Goal: Task Accomplishment & Management: Use online tool/utility

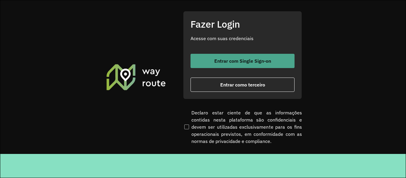
click at [231, 66] on button "Entrar com Single Sign-on" at bounding box center [242, 61] width 104 height 14
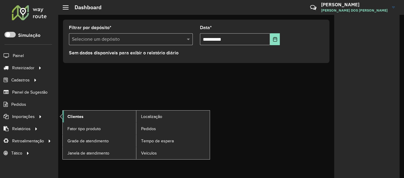
click at [97, 117] on link "Clientes" at bounding box center [99, 117] width 73 height 12
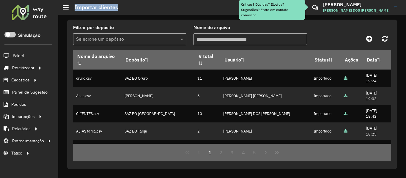
drag, startPoint x: 77, startPoint y: 5, endPoint x: 135, endPoint y: 4, distance: 58.0
click at [135, 4] on hb-header "Importar clientes Críticas? Dúvidas? Elogios? Sugestões? Entre em contato conos…" at bounding box center [232, 7] width 348 height 15
click at [139, 4] on hb-header "Importar clientes Críticas? Dúvidas? Elogios? Sugestões? Entre em contato conos…" at bounding box center [232, 7] width 348 height 15
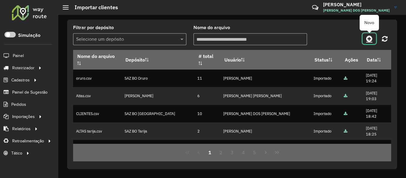
click at [365, 38] on link at bounding box center [368, 38] width 13 height 11
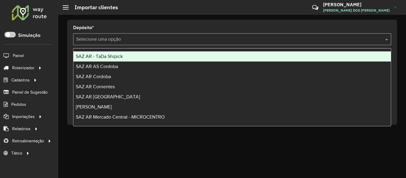
click at [149, 37] on input "text" at bounding box center [226, 39] width 300 height 7
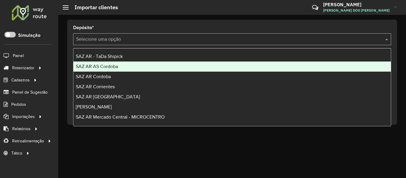
click at [130, 62] on div "SAZ AR AS Cordoba" at bounding box center [231, 67] width 317 height 10
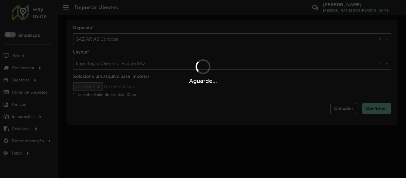
click at [140, 38] on div "Aguarde..." at bounding box center [203, 89] width 406 height 178
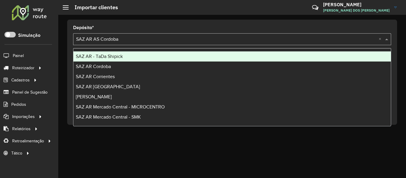
click at [139, 39] on input "text" at bounding box center [226, 39] width 300 height 7
click at [124, 52] on div "SAZ AR - TaDa Shipick" at bounding box center [231, 56] width 317 height 10
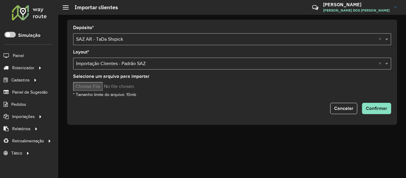
click at [94, 86] on input "Selecione um arquivo para importar" at bounding box center [123, 86] width 101 height 9
type input "**********"
click at [183, 84] on hb-input-file at bounding box center [232, 86] width 318 height 9
click at [185, 84] on hb-input-file at bounding box center [232, 86] width 318 height 9
click at [197, 98] on form "Depósito * Selecione uma opção × SAZ AR - TaDa Shipick × Layout * Selecione uma…" at bounding box center [232, 70] width 318 height 89
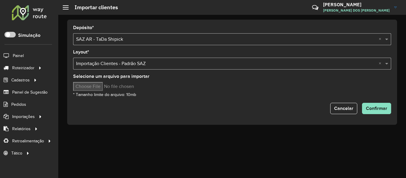
click at [256, 85] on hb-input-file at bounding box center [232, 86] width 318 height 9
click at [169, 105] on div "Cancelar Confirmar" at bounding box center [232, 108] width 318 height 11
click at [161, 92] on div "Selecione um arquivo para importar * Tamanho limite do arquivo: 10mb" at bounding box center [232, 86] width 318 height 24
click at [94, 86] on input "Selecione um arquivo para importar" at bounding box center [123, 86] width 101 height 9
click at [193, 94] on div "Selecione um arquivo para importar * Tamanho limite do arquivo: 10mb" at bounding box center [232, 86] width 318 height 24
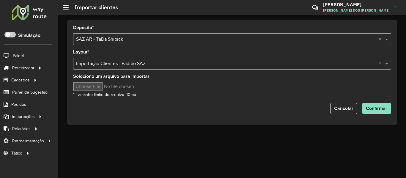
click at [184, 89] on hb-input-file at bounding box center [232, 86] width 318 height 9
click at [199, 94] on div "Selecione um arquivo para importar * Tamanho limite do arquivo: 10mb" at bounding box center [232, 86] width 318 height 24
click at [218, 79] on div "Selecione um arquivo para importar * Tamanho limite do arquivo: 10mb" at bounding box center [232, 86] width 318 height 24
click at [368, 105] on button "Confirmar" at bounding box center [376, 108] width 29 height 11
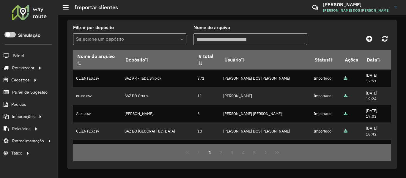
click at [333, 31] on div "Filtrar por depósito Selecione um depósito Nome do arquivo" at bounding box center [232, 38] width 318 height 24
click at [41, 17] on div at bounding box center [29, 12] width 36 height 15
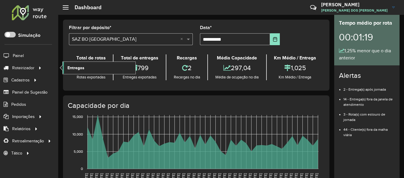
click at [71, 67] on span "Entregas" at bounding box center [75, 68] width 17 height 6
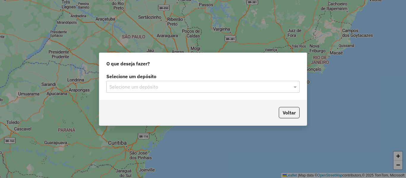
click at [178, 83] on input "text" at bounding box center [196, 86] width 175 height 7
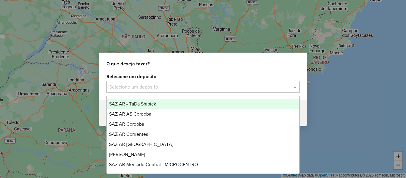
click at [144, 103] on span "SAZ AR - TaDa Shipick" at bounding box center [132, 103] width 47 height 5
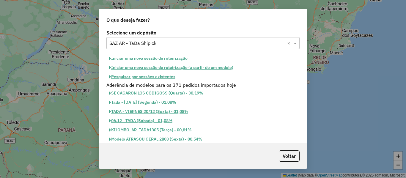
click at [167, 75] on button "Pesquisar por sessões existentes" at bounding box center [142, 76] width 72 height 9
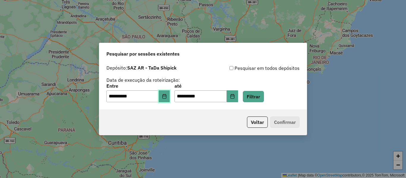
click at [164, 92] on button "Choose Date" at bounding box center [164, 96] width 11 height 12
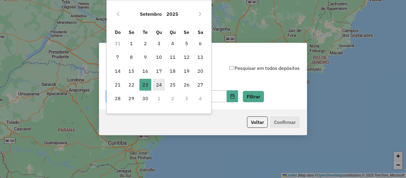
click at [157, 84] on span "24" at bounding box center [159, 85] width 12 height 12
type input "**********"
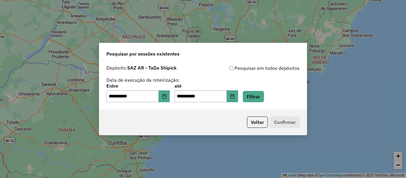
click at [254, 90] on div "**********" at bounding box center [202, 93] width 193 height 18
click at [257, 95] on button "Filtrar" at bounding box center [253, 96] width 21 height 11
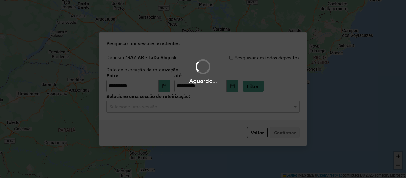
click at [181, 109] on hb-app "**********" at bounding box center [203, 89] width 406 height 178
click at [181, 109] on input "text" at bounding box center [196, 106] width 175 height 7
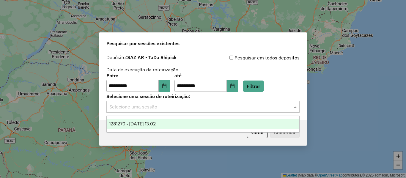
click at [181, 109] on input "text" at bounding box center [196, 106] width 175 height 7
click at [177, 123] on div "1281270 - 24/09/2025 13:02" at bounding box center [203, 124] width 193 height 10
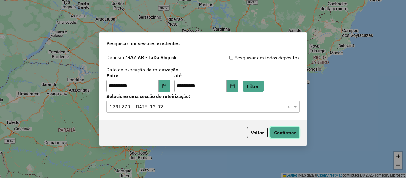
click at [284, 132] on button "Confirmar" at bounding box center [284, 132] width 29 height 11
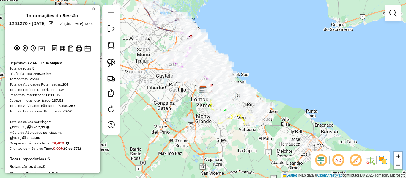
click at [311, 111] on div "Rota 8 - Placa RECDT1 486047 - Hector Antonio Iglesias Janela de atendimento Gr…" at bounding box center [203, 89] width 406 height 178
drag, startPoint x: 317, startPoint y: 116, endPoint x: 301, endPoint y: 86, distance: 33.9
click at [301, 86] on div "Janela de atendimento Grade de atendimento Capacidade Transportadoras Veículos …" at bounding box center [203, 89] width 406 height 178
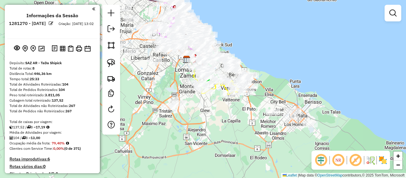
click at [384, 161] on img at bounding box center [383, 160] width 10 height 10
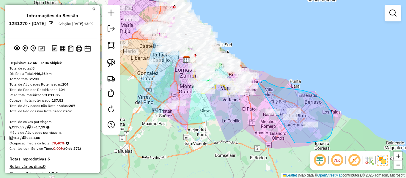
drag, startPoint x: 333, startPoint y: 123, endPoint x: 251, endPoint y: 126, distance: 81.8
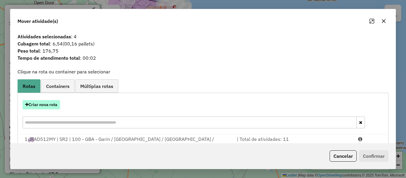
click at [49, 106] on button "Criar nova rota" at bounding box center [41, 104] width 37 height 9
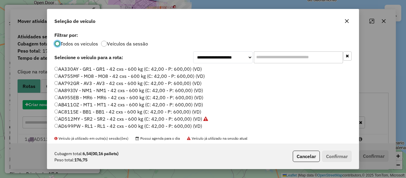
scroll to position [3, 2]
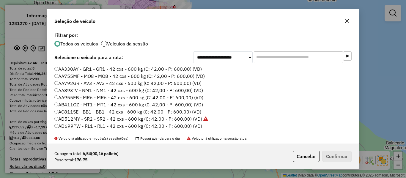
click at [106, 42] on div at bounding box center [104, 44] width 6 height 6
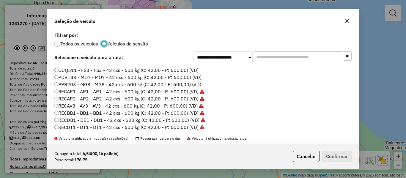
scroll to position [0, 0]
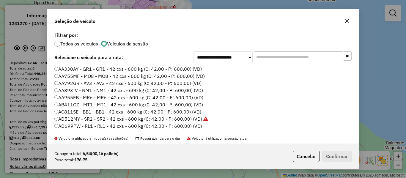
click at [194, 69] on label "AA330AY - GR1 - GR1 - 42 cxs - 600 kg (C: 42,00 - P: 600,00) (VD)" at bounding box center [127, 68] width 147 height 7
click at [343, 154] on button "Confirmar" at bounding box center [336, 156] width 29 height 11
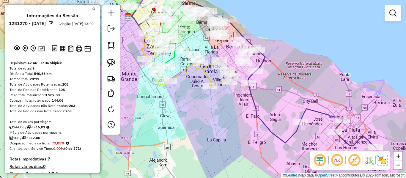
click at [255, 99] on icon at bounding box center [214, 71] width 172 height 143
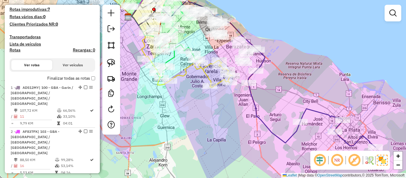
select select "**********"
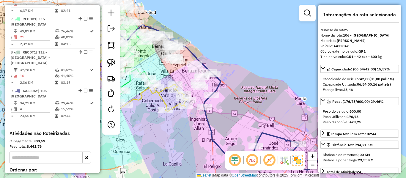
scroll to position [477, 0]
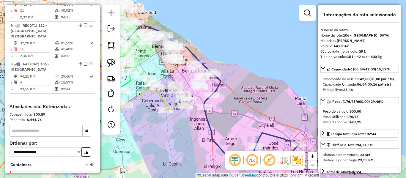
click at [216, 123] on div "Janela de atendimento Grade de atendimento Capacidade Transportadoras Veículos …" at bounding box center [203, 89] width 406 height 178
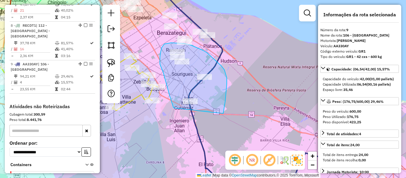
drag, startPoint x: 223, startPoint y: 114, endPoint x: 187, endPoint y: 132, distance: 40.9
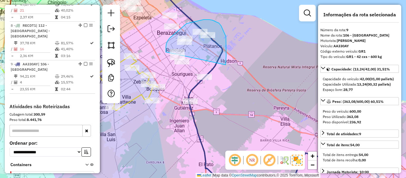
drag, startPoint x: 226, startPoint y: 65, endPoint x: 166, endPoint y: 60, distance: 59.9
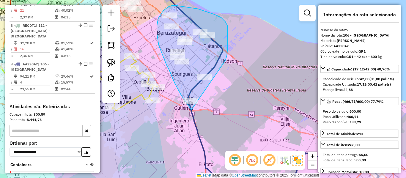
drag, startPoint x: 227, startPoint y: 56, endPoint x: 192, endPoint y: 109, distance: 64.0
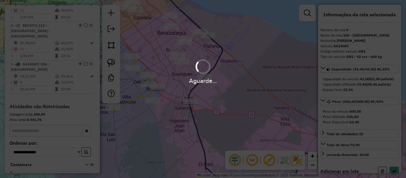
select select "**********"
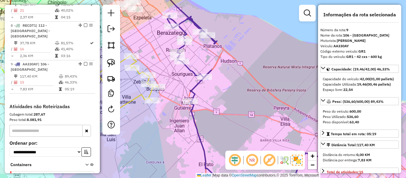
click at [197, 86] on icon at bounding box center [273, 105] width 212 height 181
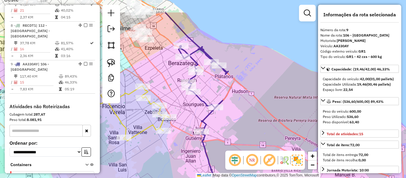
drag, startPoint x: 179, startPoint y: 84, endPoint x: 223, endPoint y: 153, distance: 82.4
click at [223, 154] on div "Janela de atendimento Grade de atendimento Capacidade Transportadoras Veículos …" at bounding box center [203, 89] width 406 height 178
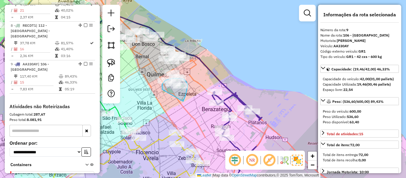
drag, startPoint x: 183, startPoint y: 101, endPoint x: 165, endPoint y: 92, distance: 20.6
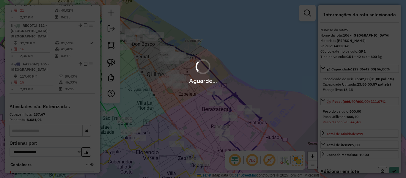
select select "**********"
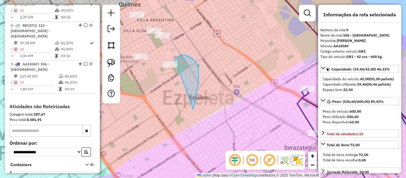
drag, startPoint x: 197, startPoint y: 64, endPoint x: 172, endPoint y: 96, distance: 40.9
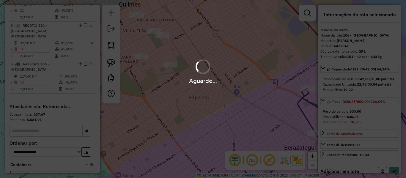
select select "**********"
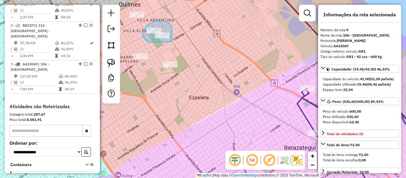
drag, startPoint x: 171, startPoint y: 25, endPoint x: 163, endPoint y: 44, distance: 20.4
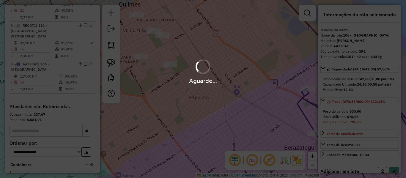
select select "**********"
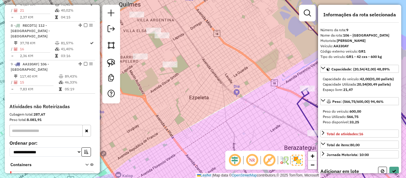
select select "**********"
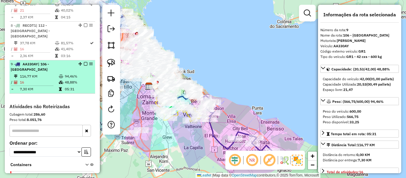
click at [84, 62] on em at bounding box center [86, 64] width 4 height 4
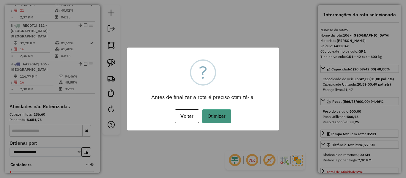
click at [219, 115] on button "Otimizar" at bounding box center [216, 116] width 29 height 14
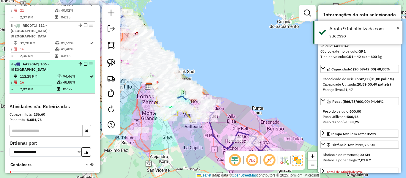
click at [84, 62] on em at bounding box center [86, 64] width 4 height 4
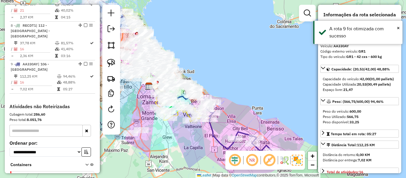
scroll to position [457, 0]
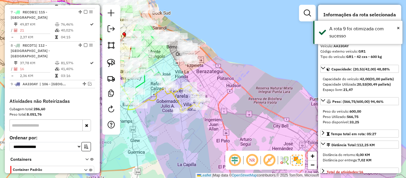
click at [172, 96] on icon at bounding box center [171, 98] width 63 height 27
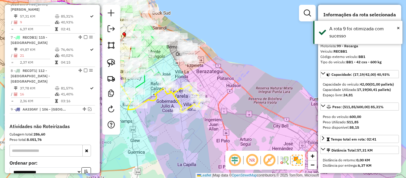
scroll to position [401, 0]
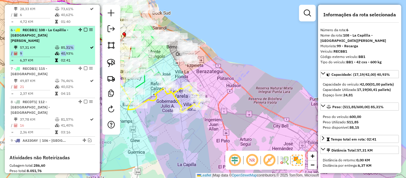
click at [64, 45] on table "57,31 KM 85,31% / 9 40,93% = 6,37 KM 02:41" at bounding box center [52, 54] width 83 height 19
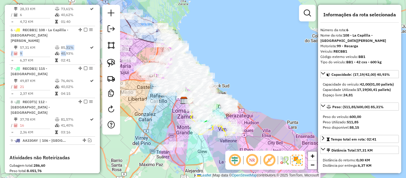
scroll to position [457, 0]
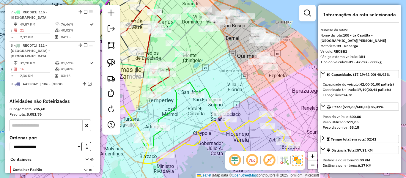
click at [210, 123] on icon at bounding box center [230, 141] width 126 height 55
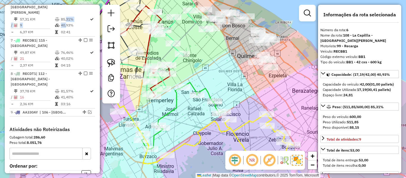
scroll to position [401, 0]
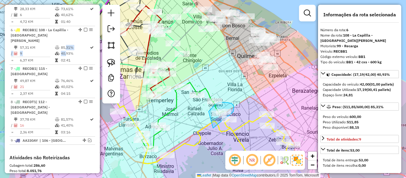
drag, startPoint x: 221, startPoint y: 121, endPoint x: 209, endPoint y: 111, distance: 15.9
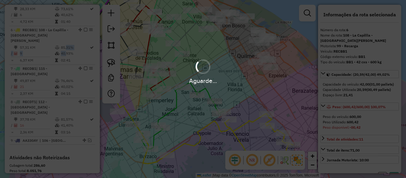
select select "**********"
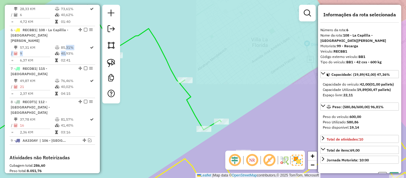
select select "**********"
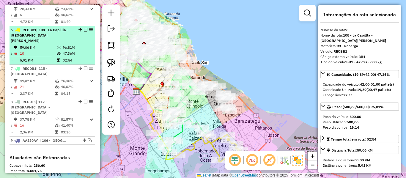
click at [84, 28] on em at bounding box center [86, 30] width 4 height 4
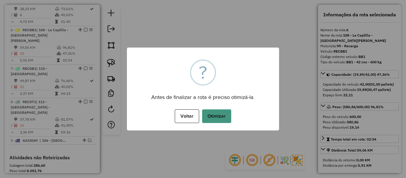
click at [222, 112] on button "Otimizar" at bounding box center [216, 116] width 29 height 14
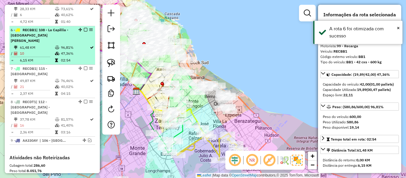
click at [84, 28] on em at bounding box center [86, 30] width 4 height 4
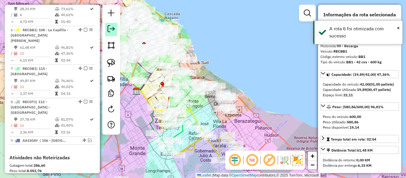
scroll to position [375, 0]
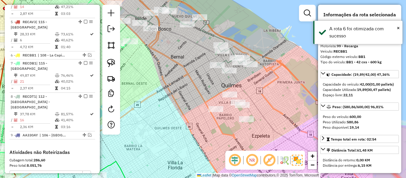
drag, startPoint x: 277, startPoint y: 121, endPoint x: 250, endPoint y: 134, distance: 29.9
click at [250, 134] on div "Janela de atendimento Grade de atendimento Capacidade Transportadoras Veículos …" at bounding box center [203, 89] width 406 height 178
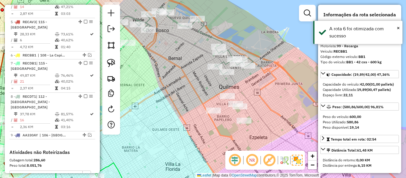
click at [222, 40] on icon at bounding box center [186, 40] width 133 height 68
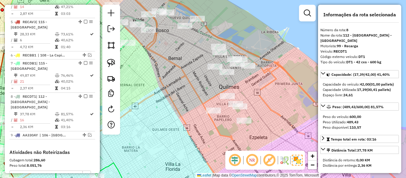
scroll to position [432, 0]
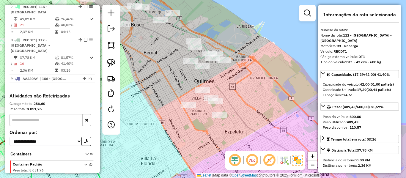
drag, startPoint x: 251, startPoint y: 51, endPoint x: 227, endPoint y: 46, distance: 24.3
click at [227, 46] on div "Janela de atendimento Grade de atendimento Capacidade Transportadoras Veículos …" at bounding box center [203, 89] width 406 height 178
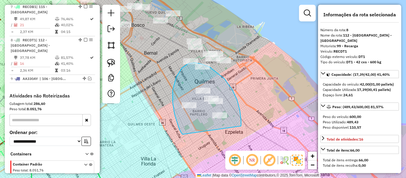
drag, startPoint x: 237, startPoint y: 100, endPoint x: 193, endPoint y: 139, distance: 58.3
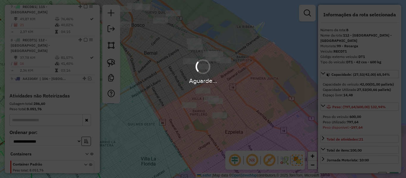
select select "**********"
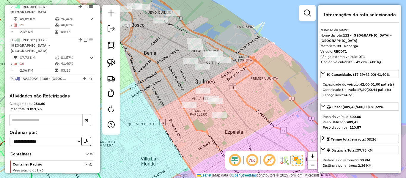
click at [270, 115] on div "Janela de atendimento Grade de atendimento Capacidade Transportadoras Veículos …" at bounding box center [203, 89] width 406 height 178
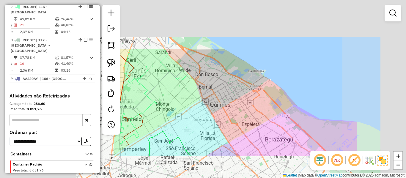
drag, startPoint x: 267, startPoint y: 116, endPoint x: 265, endPoint y: 122, distance: 6.3
click at [267, 116] on div "Janela de atendimento Grade de atendimento Capacidade Transportadoras Veículos …" at bounding box center [203, 89] width 406 height 178
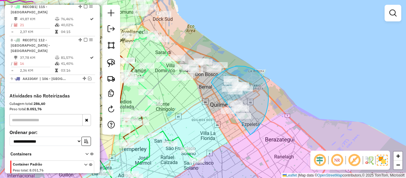
drag, startPoint x: 254, startPoint y: 132, endPoint x: 216, endPoint y: 126, distance: 38.2
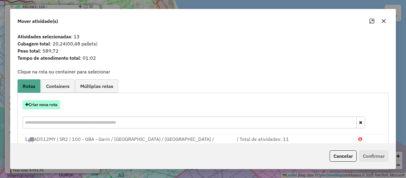
click at [52, 103] on button "Criar nova rota" at bounding box center [41, 104] width 37 height 9
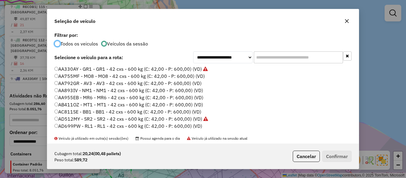
scroll to position [3, 2]
click at [190, 75] on label "AA755MF - MO8 - MO8 - 42 cxs - 600 kg (C: 42,00 - P: 600,00) (VD)" at bounding box center [129, 75] width 150 height 7
click at [327, 155] on button "Confirmar" at bounding box center [336, 156] width 29 height 11
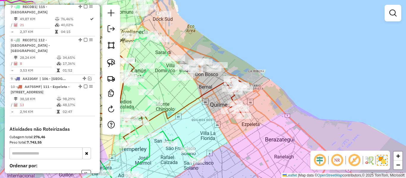
click at [214, 85] on icon at bounding box center [142, 96] width 173 height 50
select select "**********"
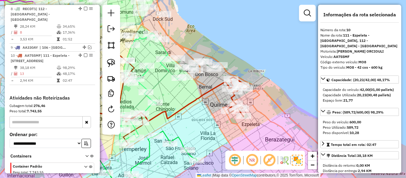
scroll to position [470, 0]
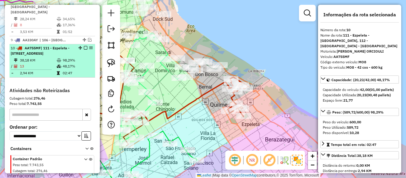
click at [84, 46] on em at bounding box center [86, 48] width 4 height 4
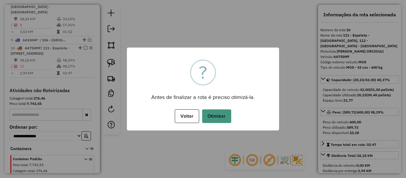
click at [208, 112] on button "Otimizar" at bounding box center [216, 116] width 29 height 14
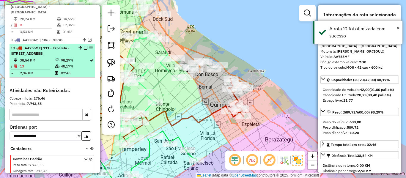
click at [84, 46] on em at bounding box center [86, 48] width 4 height 4
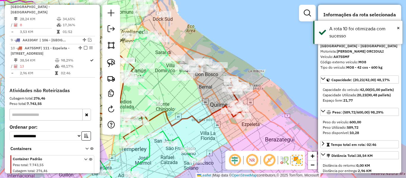
scroll to position [440, 0]
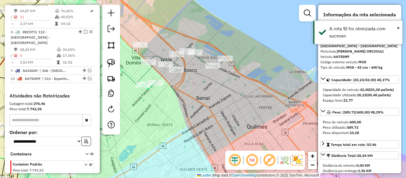
click at [199, 64] on div "Janela de atendimento Grade de atendimento Capacidade Transportadoras Veículos …" at bounding box center [203, 89] width 406 height 178
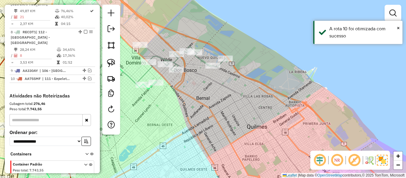
click at [202, 61] on icon at bounding box center [186, 58] width 77 height 25
select select "**********"
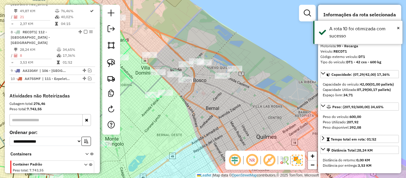
drag, startPoint x: 195, startPoint y: 72, endPoint x: 242, endPoint y: 114, distance: 62.1
click at [241, 114] on div "Janela de atendimento Grade de atendimento Capacidade Transportadoras Veículos …" at bounding box center [203, 89] width 406 height 178
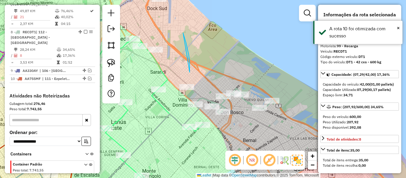
drag, startPoint x: 190, startPoint y: 72, endPoint x: 179, endPoint y: 33, distance: 40.8
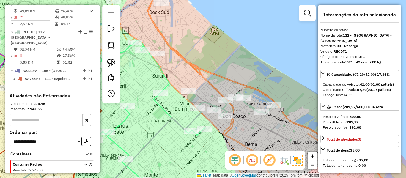
drag, startPoint x: 190, startPoint y: 59, endPoint x: 192, endPoint y: 62, distance: 4.1
click at [191, 62] on div "Janela de atendimento Grade de atendimento Capacidade Transportadoras Veículos …" at bounding box center [203, 89] width 406 height 178
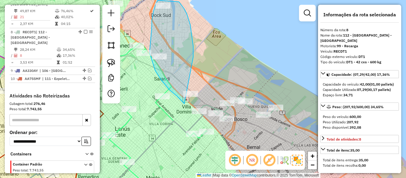
drag, startPoint x: 193, startPoint y: 52, endPoint x: 203, endPoint y: 98, distance: 46.5
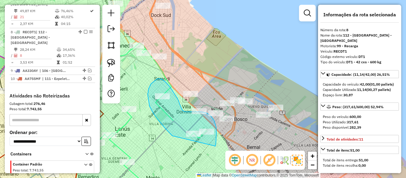
drag, startPoint x: 215, startPoint y: 146, endPoint x: 178, endPoint y: 138, distance: 37.6
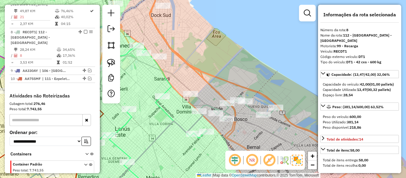
click at [157, 69] on div "Rota 7 - Placa RECDB1 553330 - Jorge Clapcich Janela de atendimento Grade de at…" at bounding box center [203, 89] width 406 height 178
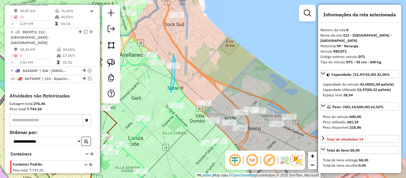
drag, startPoint x: 170, startPoint y: 92, endPoint x: 142, endPoint y: 68, distance: 36.7
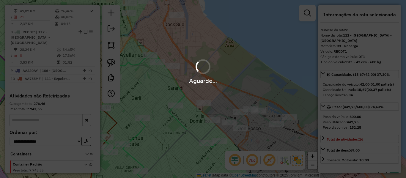
select select "**********"
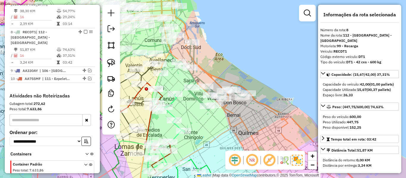
click at [193, 56] on icon at bounding box center [214, 74] width 70 height 71
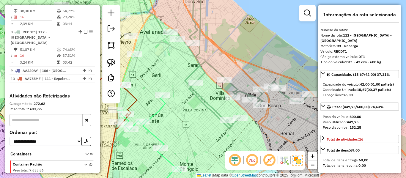
click at [184, 69] on div "Janela de atendimento Grade de atendimento Capacidade Transportadoras Veículos …" at bounding box center [203, 89] width 406 height 178
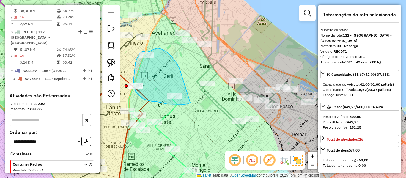
drag, startPoint x: 164, startPoint y: 50, endPoint x: 195, endPoint y: 100, distance: 58.3
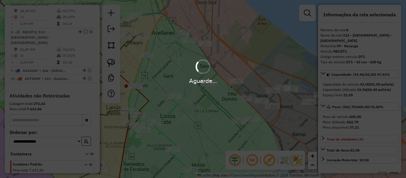
select select "**********"
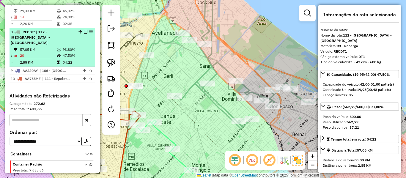
click at [84, 30] on em at bounding box center [86, 32] width 4 height 4
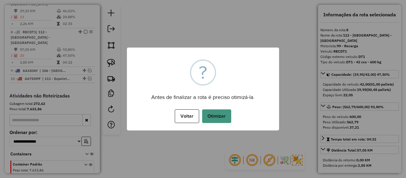
click at [230, 112] on button "Otimizar" at bounding box center [216, 116] width 29 height 14
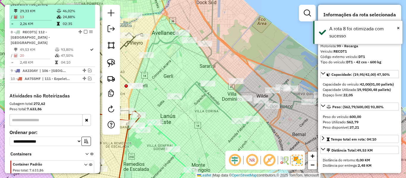
click at [84, 30] on em at bounding box center [86, 32] width 4 height 4
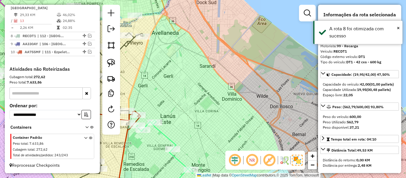
scroll to position [414, 0]
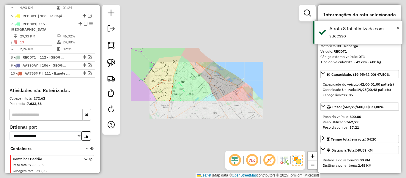
click at [211, 81] on div "Janela de atendimento Grade de atendimento Capacidade Transportadoras Veículos …" at bounding box center [203, 89] width 406 height 178
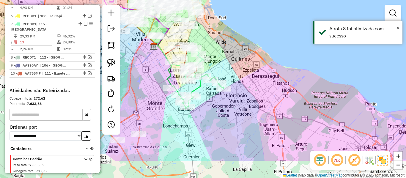
drag, startPoint x: 220, startPoint y: 94, endPoint x: 234, endPoint y: 58, distance: 38.8
click at [234, 58] on div "Janela de atendimento Grade de atendimento Capacidade Transportadoras Veículos …" at bounding box center [203, 89] width 406 height 178
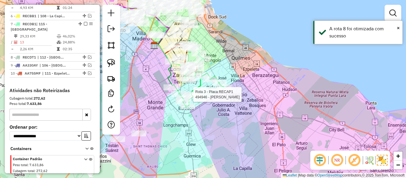
click at [196, 89] on icon at bounding box center [201, 90] width 45 height 34
select select "**********"
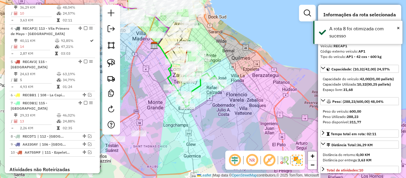
scroll to position [301, 0]
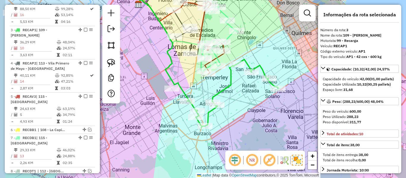
drag, startPoint x: 220, startPoint y: 93, endPoint x: 248, endPoint y: 93, distance: 28.2
click at [247, 92] on div "Janela de atendimento Grade de atendimento Capacidade Transportadoras Veículos …" at bounding box center [203, 89] width 406 height 178
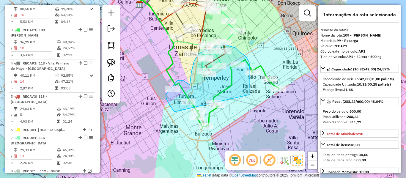
drag, startPoint x: 250, startPoint y: 94, endPoint x: 191, endPoint y: 122, distance: 64.9
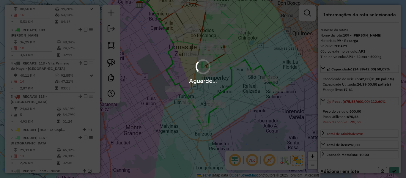
select select "**********"
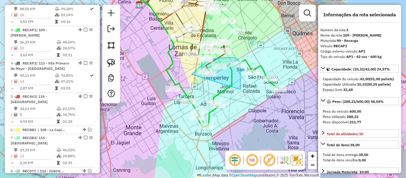
drag, startPoint x: 237, startPoint y: 59, endPoint x: 208, endPoint y: 97, distance: 48.3
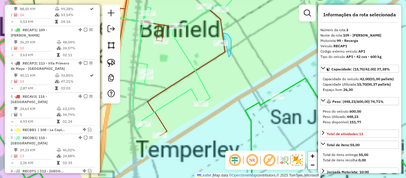
drag, startPoint x: 229, startPoint y: 57, endPoint x: 209, endPoint y: 71, distance: 24.3
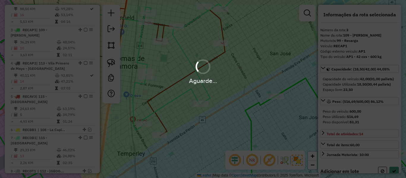
select select "**********"
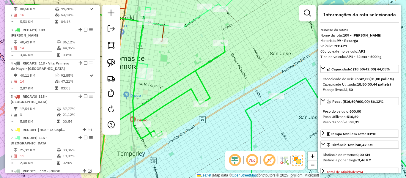
click at [250, 108] on icon at bounding box center [267, 118] width 346 height 153
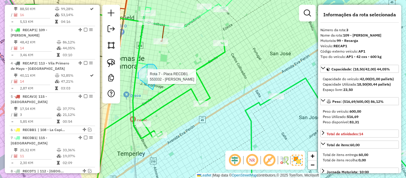
drag, startPoint x: 153, startPoint y: 90, endPoint x: 141, endPoint y: 84, distance: 12.9
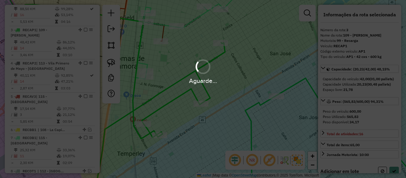
select select "**********"
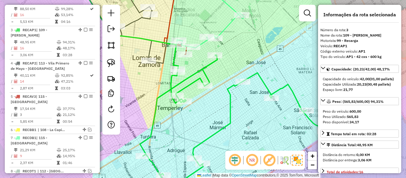
click at [204, 68] on icon at bounding box center [232, 125] width 185 height 141
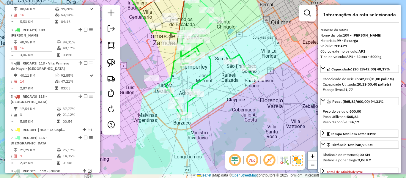
drag, startPoint x: 229, startPoint y: 93, endPoint x: 227, endPoint y: 84, distance: 9.0
click at [226, 85] on div "Janela de atendimento Grade de atendimento Capacidade Transportadoras Veículos …" at bounding box center [203, 89] width 406 height 178
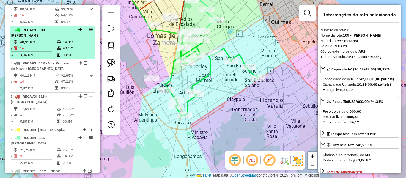
click at [84, 28] on em at bounding box center [86, 30] width 4 height 4
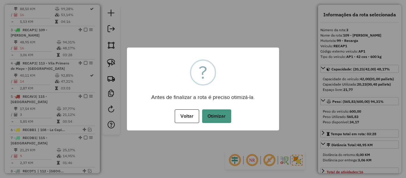
click at [217, 114] on button "Otimizar" at bounding box center [216, 116] width 29 height 14
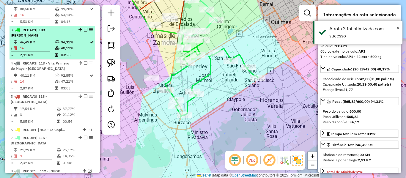
click at [84, 28] on em at bounding box center [86, 30] width 4 height 4
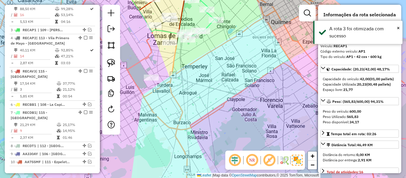
scroll to position [275, 0]
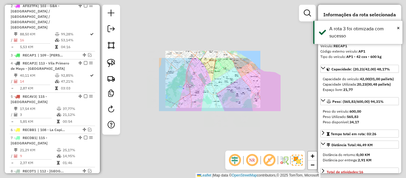
click at [232, 88] on div "Janela de atendimento Grade de atendimento Capacidade Transportadoras Veículos …" at bounding box center [203, 89] width 406 height 178
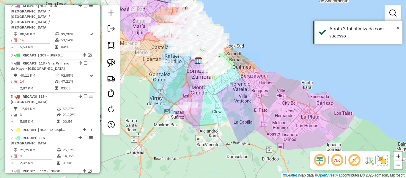
drag, startPoint x: 218, startPoint y: 109, endPoint x: 239, endPoint y: 97, distance: 24.0
click at [239, 97] on div "Janela de atendimento Grade de atendimento Capacidade Transportadoras Veículos …" at bounding box center [203, 89] width 406 height 178
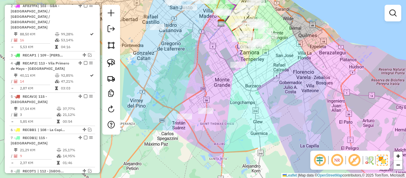
click at [269, 88] on div "Janela de atendimento Grade de atendimento Capacidade Transportadoras Veículos …" at bounding box center [203, 89] width 406 height 178
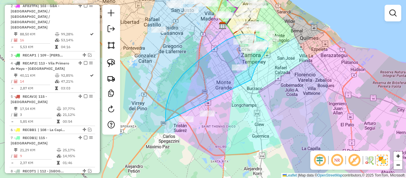
drag, startPoint x: 250, startPoint y: 80, endPoint x: 210, endPoint y: 159, distance: 88.2
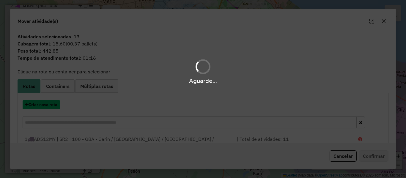
click at [51, 105] on button "Criar nova rota" at bounding box center [41, 104] width 37 height 9
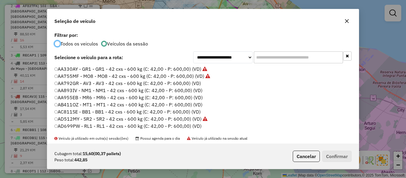
scroll to position [3, 2]
click at [175, 84] on label "AA792GR - AV3 - AV3 - 42 cxs - 600 kg (C: 42,00 - P: 600,00) (VD)" at bounding box center [127, 83] width 147 height 7
click at [326, 153] on button "Confirmar" at bounding box center [336, 156] width 29 height 11
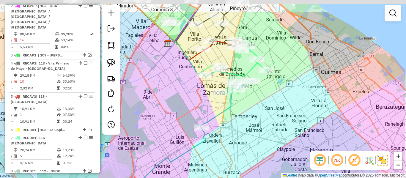
drag, startPoint x: 237, startPoint y: 60, endPoint x: 218, endPoint y: 87, distance: 33.3
click at [212, 81] on div "Janela de atendimento Grade de atendimento Capacidade Transportadoras Veículos …" at bounding box center [203, 89] width 406 height 178
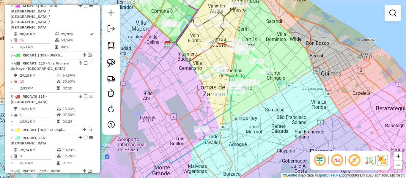
click at [233, 104] on icon at bounding box center [194, 131] width 118 height 129
select select "**********"
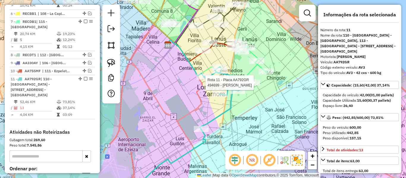
scroll to position [439, 0]
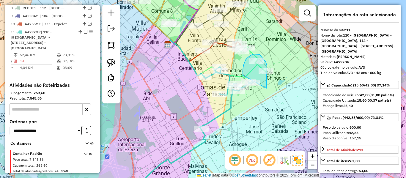
drag, startPoint x: 267, startPoint y: 87, endPoint x: 243, endPoint y: 78, distance: 25.7
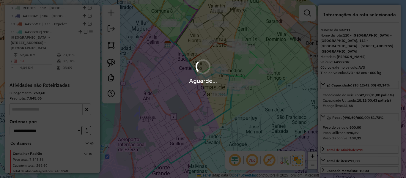
select select "**********"
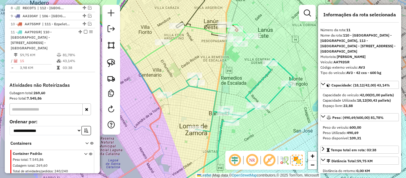
click at [262, 78] on icon at bounding box center [224, 127] width 137 height 137
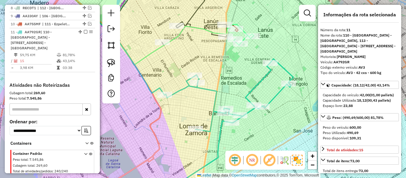
click at [253, 39] on div at bounding box center [252, 36] width 15 height 6
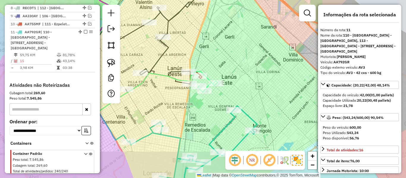
select select "**********"
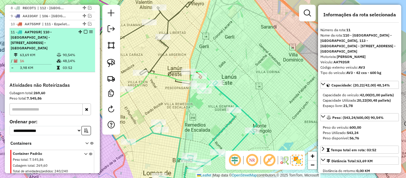
click at [84, 30] on em at bounding box center [86, 32] width 4 height 4
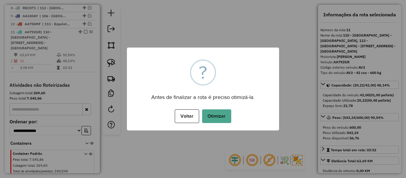
drag, startPoint x: 221, startPoint y: 109, endPoint x: 221, endPoint y: 112, distance: 3.3
click at [221, 109] on div "Voltar No Otimizar" at bounding box center [203, 116] width 152 height 17
click at [221, 112] on button "Otimizar" at bounding box center [216, 116] width 29 height 14
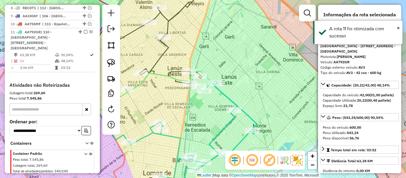
click at [84, 30] on em at bounding box center [86, 32] width 4 height 4
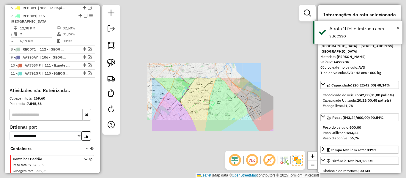
click at [223, 117] on div "Janela de atendimento Grade de atendimento Capacidade Transportadoras Veículos …" at bounding box center [203, 89] width 406 height 178
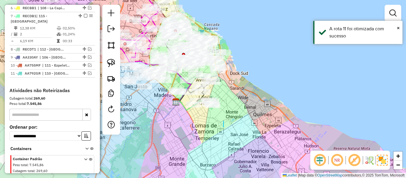
drag, startPoint x: 223, startPoint y: 124, endPoint x: 198, endPoint y: 109, distance: 29.0
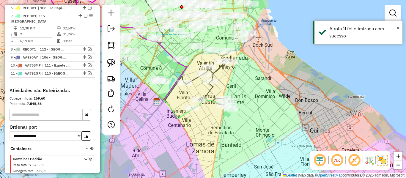
click at [222, 139] on div "Janela de atendimento Grade de atendimento Capacidade Transportadoras Veículos …" at bounding box center [203, 89] width 406 height 178
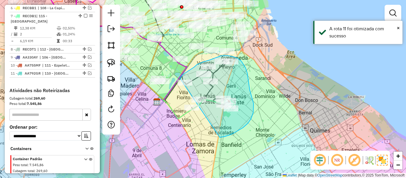
drag, startPoint x: 221, startPoint y: 137, endPoint x: 182, endPoint y: 134, distance: 39.9
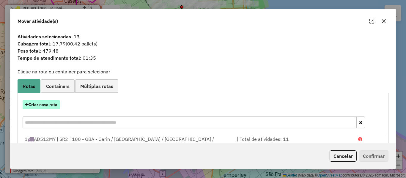
click at [44, 105] on button "Criar nova rota" at bounding box center [41, 104] width 37 height 9
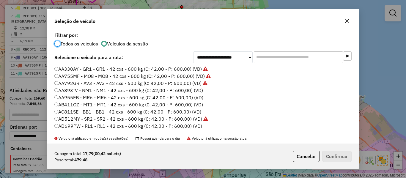
scroll to position [3, 2]
click at [205, 90] on li "AA893IV - NM1 - NM1 - 42 cxs - 600 kg (C: 42,00 - P: 600,00) (VD)" at bounding box center [202, 90] width 297 height 7
click at [193, 89] on label "AA893IV - NM1 - NM1 - 42 cxs - 600 kg (C: 42,00 - P: 600,00) (VD)" at bounding box center [128, 90] width 149 height 7
click at [332, 157] on button "Confirmar" at bounding box center [336, 156] width 29 height 11
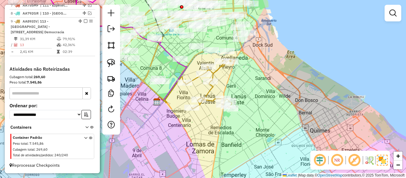
scroll to position [336, 0]
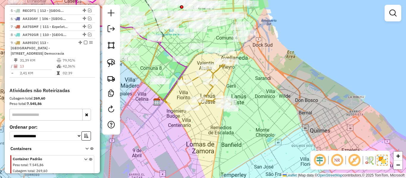
click at [207, 93] on icon at bounding box center [208, 84] width 47 height 49
select select "**********"
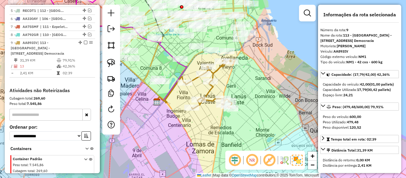
click at [208, 92] on icon at bounding box center [208, 84] width 47 height 49
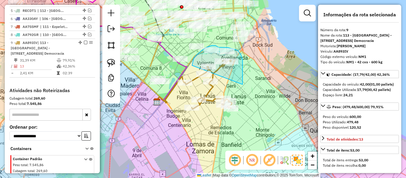
drag, startPoint x: 242, startPoint y: 84, endPoint x: 192, endPoint y: 66, distance: 53.7
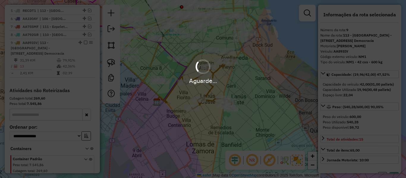
select select "**********"
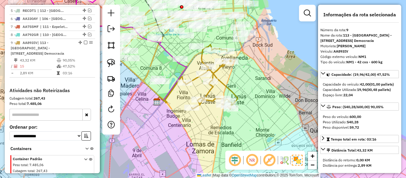
click at [84, 41] on em at bounding box center [86, 43] width 4 height 4
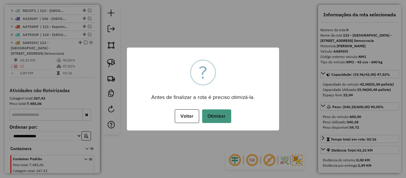
click at [223, 114] on button "Otimizar" at bounding box center [216, 116] width 29 height 14
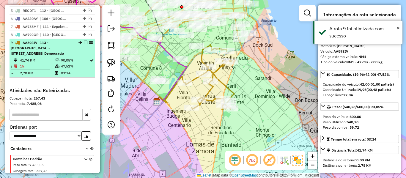
click at [84, 41] on em at bounding box center [86, 43] width 4 height 4
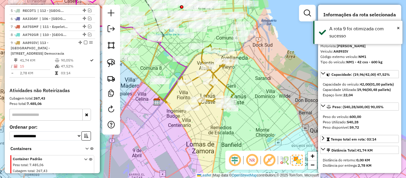
scroll to position [305, 0]
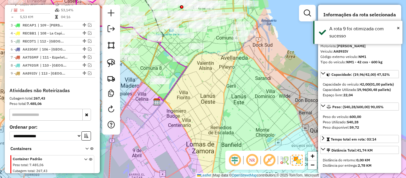
click at [234, 89] on div "Janela de atendimento Grade de atendimento Capacidade Transportadoras Veículos …" at bounding box center [203, 89] width 406 height 178
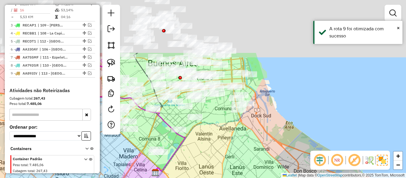
drag, startPoint x: 235, startPoint y: 66, endPoint x: 234, endPoint y: 141, distance: 75.2
click at [234, 141] on div "Janela de atendimento Grade de atendimento Capacidade Transportadoras Veículos …" at bounding box center [203, 89] width 406 height 178
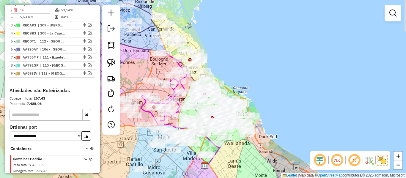
drag, startPoint x: 245, startPoint y: 78, endPoint x: 351, endPoint y: 150, distance: 128.2
click at [351, 150] on div "Janela de atendimento Grade de atendimento Capacidade Transportadoras Veículos …" at bounding box center [203, 89] width 406 height 178
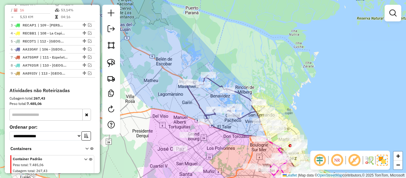
drag, startPoint x: 226, startPoint y: 140, endPoint x: 235, endPoint y: 124, distance: 18.8
click at [226, 137] on div "Janela de atendimento Grade de atendimento Capacidade Transportadoras Veículos …" at bounding box center [203, 89] width 406 height 178
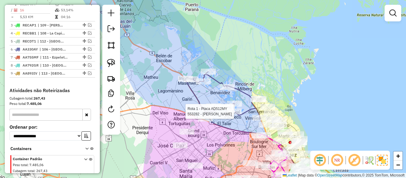
click at [242, 111] on icon at bounding box center [223, 95] width 76 height 47
select select "**********"
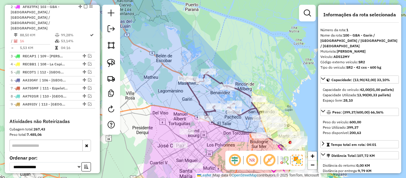
scroll to position [229, 0]
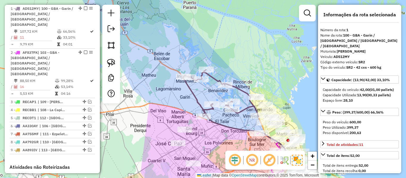
drag, startPoint x: 234, startPoint y: 134, endPoint x: 204, endPoint y: 108, distance: 39.6
click at [204, 108] on div "Janela de atendimento Grade de atendimento Capacidade Transportadoras Veículos …" at bounding box center [203, 89] width 406 height 178
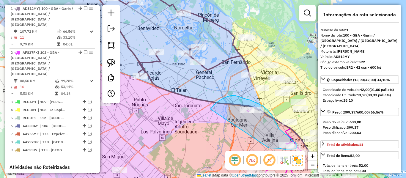
drag, startPoint x: 210, startPoint y: 109, endPoint x: 261, endPoint y: 145, distance: 62.4
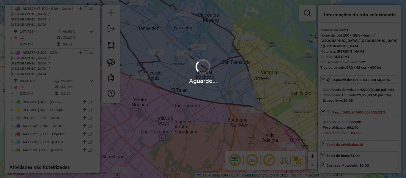
select select "**********"
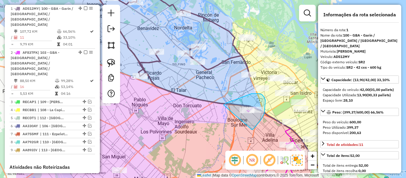
drag, startPoint x: 252, startPoint y: 130, endPoint x: 218, endPoint y: 117, distance: 35.6
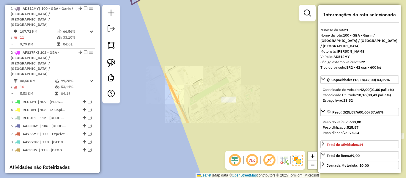
select select "**********"
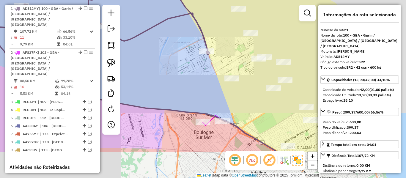
drag, startPoint x: 230, startPoint y: 135, endPoint x: 239, endPoint y: 73, distance: 62.4
click at [239, 73] on div "Janela de atendimento Grade de atendimento Capacidade Transportadoras Veículos …" at bounding box center [203, 89] width 406 height 178
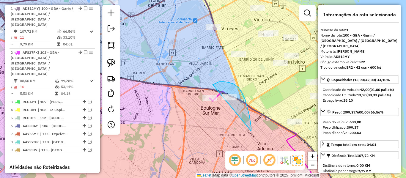
drag, startPoint x: 228, startPoint y: 82, endPoint x: 191, endPoint y: 107, distance: 44.4
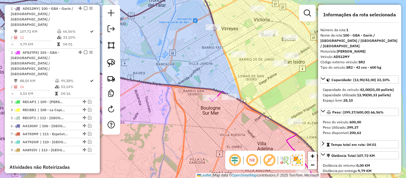
click at [147, 10] on icon at bounding box center [99, 6] width 236 height 48
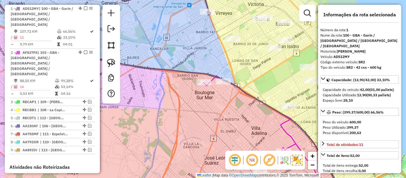
drag, startPoint x: 208, startPoint y: 126, endPoint x: 165, endPoint y: 71, distance: 69.9
click at [166, 65] on div "Janela de atendimento Grade de atendimento Capacidade Transportadoras Veículos …" at bounding box center [203, 89] width 406 height 178
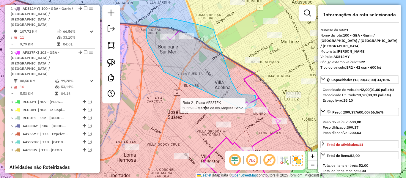
drag, startPoint x: 155, startPoint y: 55, endPoint x: 241, endPoint y: 109, distance: 102.0
click at [242, 109] on div "Rota 2 - Placa AF837FK 506593 - Mar�a de los Angeles Scolo Janela de atendiment…" at bounding box center [203, 89] width 406 height 178
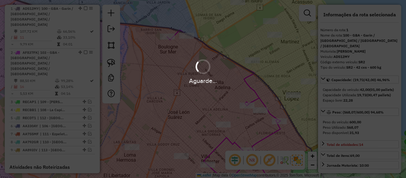
select select "**********"
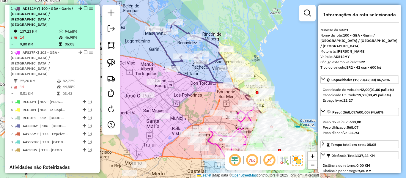
click at [84, 9] on em at bounding box center [86, 9] width 4 height 4
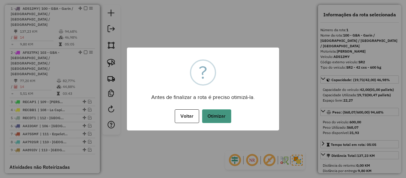
click at [223, 119] on button "Otimizar" at bounding box center [216, 116] width 29 height 14
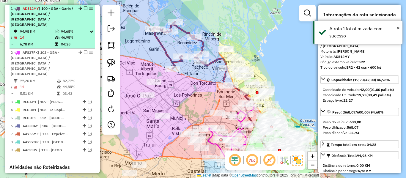
click at [84, 9] on em at bounding box center [86, 9] width 4 height 4
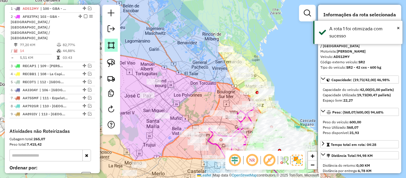
scroll to position [204, 0]
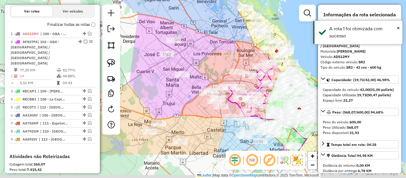
drag, startPoint x: 180, startPoint y: 91, endPoint x: 201, endPoint y: 49, distance: 46.2
click at [201, 49] on div "Janela de atendimento Grade de atendimento Capacidade Transportadoras Veículos …" at bounding box center [203, 89] width 406 height 178
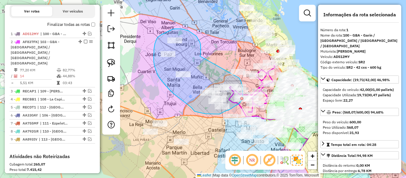
drag, startPoint x: 200, startPoint y: 56, endPoint x: 222, endPoint y: 78, distance: 31.1
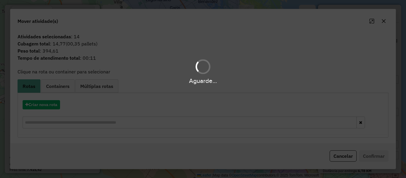
click at [47, 105] on div "Aguarde..." at bounding box center [203, 89] width 406 height 178
click at [47, 105] on button "Criar nova rota" at bounding box center [41, 104] width 37 height 9
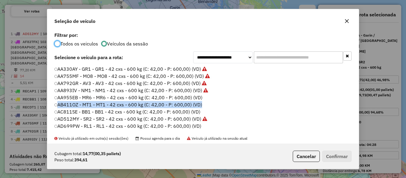
click at [47, 105] on div "**********" at bounding box center [203, 89] width 406 height 178
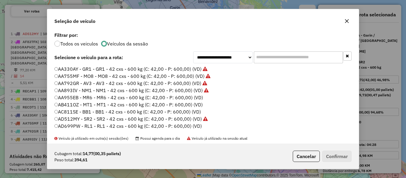
click at [192, 97] on label "AA955EB - MR6 - MR6 - 42 cxs - 600 kg (C: 42,00 - P: 600,00) (VD)" at bounding box center [128, 97] width 149 height 7
click at [337, 154] on button "Confirmar" at bounding box center [336, 156] width 29 height 11
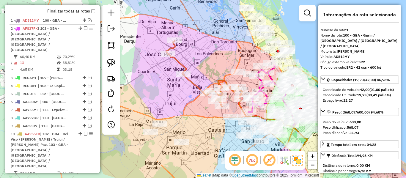
scroll to position [229, 0]
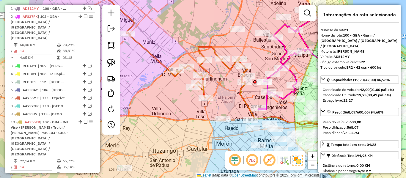
click at [214, 48] on icon at bounding box center [170, 40] width 153 height 116
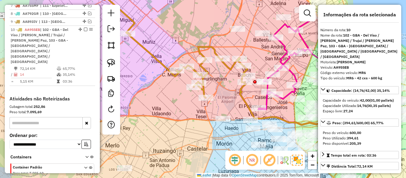
scroll to position [324, 0]
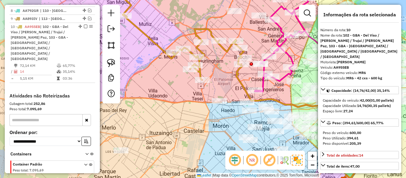
drag, startPoint x: 220, startPoint y: 89, endPoint x: 216, endPoint y: 71, distance: 18.2
click at [216, 71] on div "Janela de atendimento Grade de atendimento Capacidade Transportadoras Veículos …" at bounding box center [203, 89] width 406 height 178
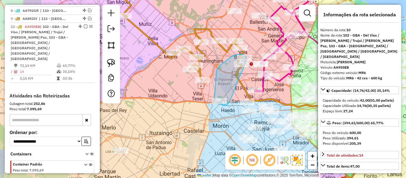
drag, startPoint x: 216, startPoint y: 72, endPoint x: 202, endPoint y: 92, distance: 24.5
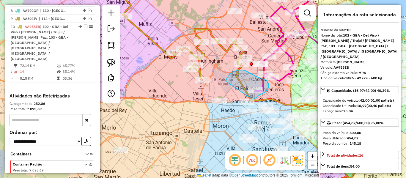
drag, startPoint x: 226, startPoint y: 80, endPoint x: 241, endPoint y: 96, distance: 21.5
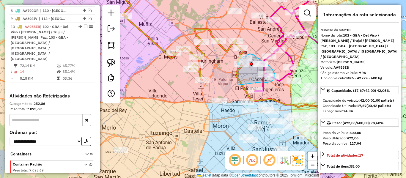
drag, startPoint x: 237, startPoint y: 78, endPoint x: 249, endPoint y: 81, distance: 12.3
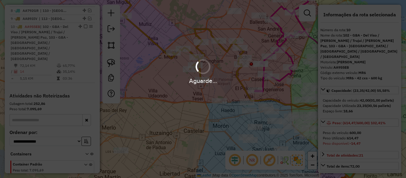
select select "**********"
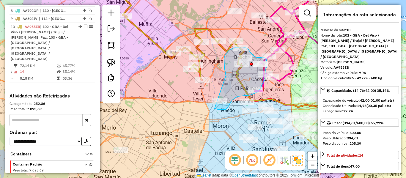
drag, startPoint x: 226, startPoint y: 75, endPoint x: 198, endPoint y: 94, distance: 33.7
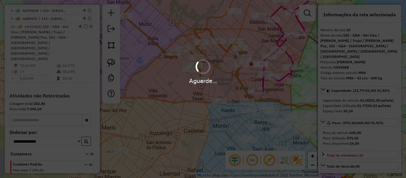
select select "**********"
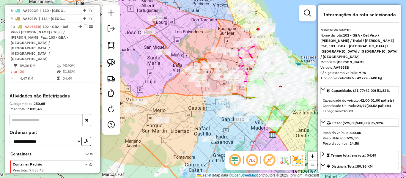
drag, startPoint x: 194, startPoint y: 88, endPoint x: 212, endPoint y: 106, distance: 25.0
click at [212, 106] on div "Rota 10 - Placa AA955EB 506629 - Sergio Lopez Janela de atendimento Grade de at…" at bounding box center [203, 89] width 406 height 178
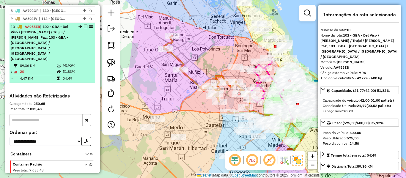
click at [84, 25] on em at bounding box center [86, 27] width 4 height 4
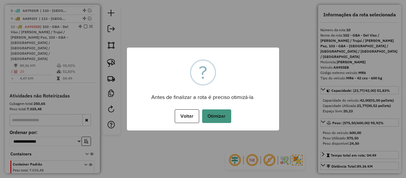
click at [218, 115] on button "Otimizar" at bounding box center [216, 116] width 29 height 14
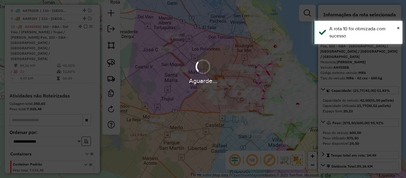
click at [219, 56] on div "Aguarde..." at bounding box center [203, 89] width 406 height 178
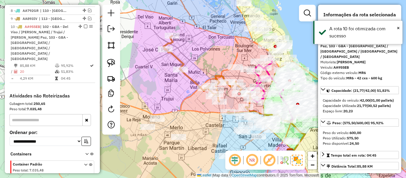
click at [222, 51] on div "Janela de atendimento Grade de atendimento Capacidade Transportadoras Veículos …" at bounding box center [203, 89] width 406 height 178
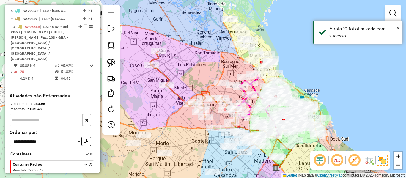
drag, startPoint x: 217, startPoint y: 56, endPoint x: 192, endPoint y: 82, distance: 36.3
click at [194, 83] on div "Janela de atendimento Grade de atendimento Capacidade Transportadoras Veículos …" at bounding box center [203, 89] width 406 height 178
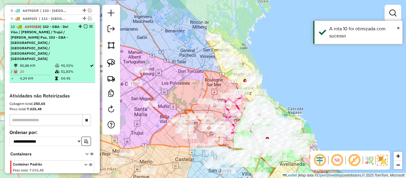
click at [84, 25] on em at bounding box center [86, 27] width 4 height 4
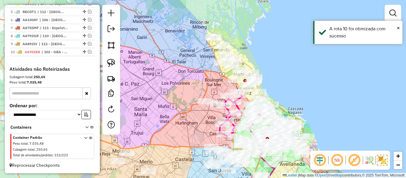
scroll to position [288, 0]
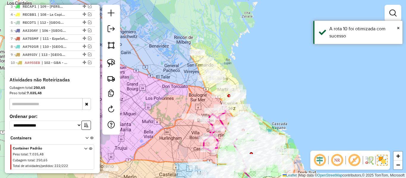
drag, startPoint x: 166, startPoint y: 92, endPoint x: 183, endPoint y: 86, distance: 17.8
click at [154, 99] on div "Janela de atendimento Grade de atendimento Capacidade Transportadoras Veículos …" at bounding box center [203, 89] width 406 height 178
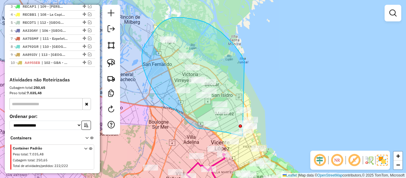
drag, startPoint x: 244, startPoint y: 61, endPoint x: 273, endPoint y: 119, distance: 64.6
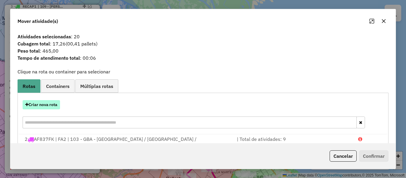
click at [55, 104] on button "Criar nova rota" at bounding box center [41, 104] width 37 height 9
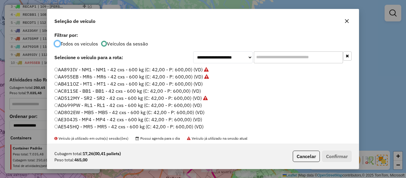
scroll to position [30, 0]
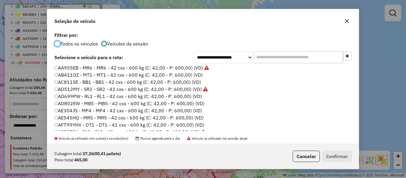
click at [197, 73] on label "AB411OZ - MT1 - MT1 - 42 cxs - 600 kg (C: 42,00 - P: 600,00) (VD)" at bounding box center [128, 74] width 148 height 7
click at [332, 151] on button "Confirmar" at bounding box center [336, 156] width 29 height 11
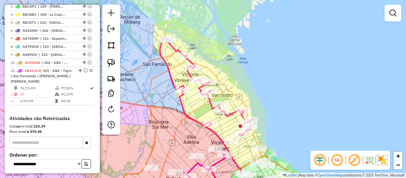
scroll to position [324, 0]
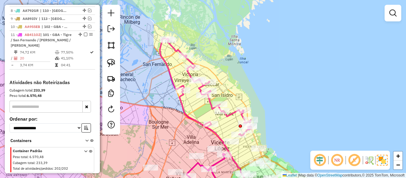
click at [173, 73] on div "Rota 11 - Placa AB411OZ 494802 - Juan Manuel Di Fazio Janela de atendimento Gra…" at bounding box center [203, 89] width 406 height 178
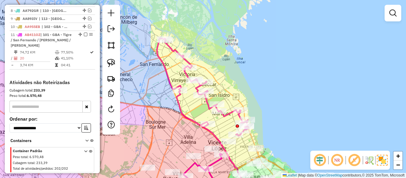
click at [168, 74] on icon at bounding box center [203, 87] width 92 height 98
select select "**********"
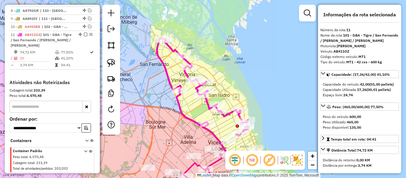
scroll to position [327, 0]
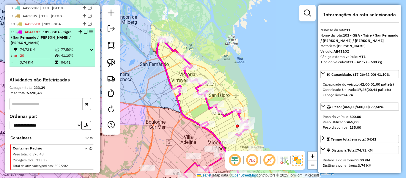
click at [84, 30] on em at bounding box center [86, 32] width 4 height 4
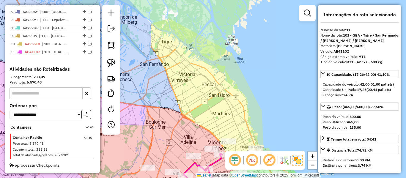
scroll to position [296, 0]
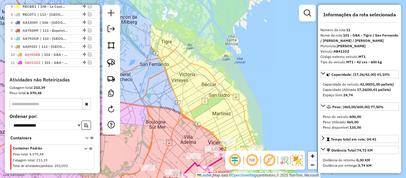
click at [182, 73] on div "Janela de atendimento Grade de atendimento Capacidade Transportadoras Veículos …" at bounding box center [203, 89] width 406 height 178
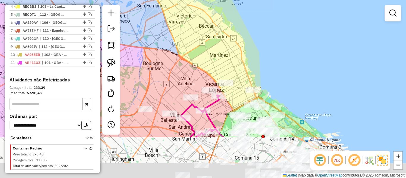
drag, startPoint x: 196, startPoint y: 49, endPoint x: 201, endPoint y: 20, distance: 29.8
click at [200, 19] on div "Janela de atendimento Grade de atendimento Capacidade Transportadoras Veículos …" at bounding box center [203, 89] width 406 height 178
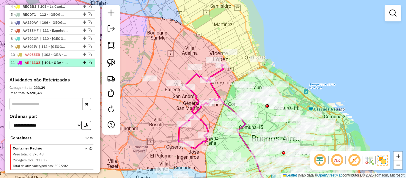
click at [86, 61] on div at bounding box center [84, 63] width 18 height 4
select select "**********"
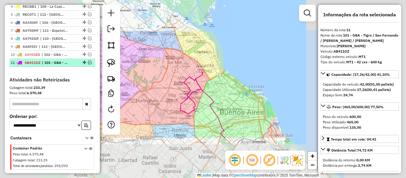
click at [88, 61] on em at bounding box center [90, 63] width 4 height 4
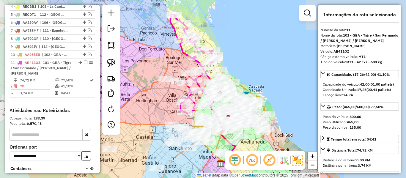
scroll to position [327, 0]
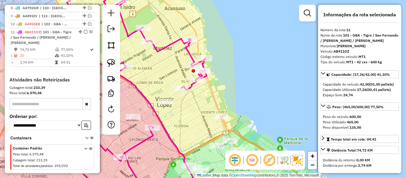
click at [190, 87] on icon at bounding box center [127, 36] width 158 height 108
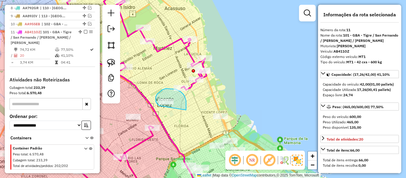
drag, startPoint x: 186, startPoint y: 105, endPoint x: 168, endPoint y: 109, distance: 17.9
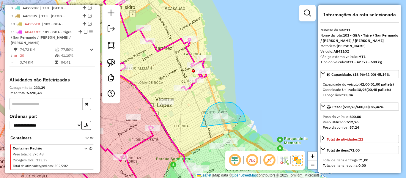
drag, startPoint x: 201, startPoint y: 127, endPoint x: 245, endPoint y: 121, distance: 45.2
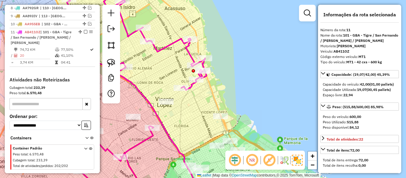
drag, startPoint x: 188, startPoint y: 124, endPoint x: 209, endPoint y: 101, distance: 31.2
click at [208, 101] on div "Janela de atendimento Grade de atendimento Capacidade Transportadoras Veículos …" at bounding box center [203, 89] width 406 height 178
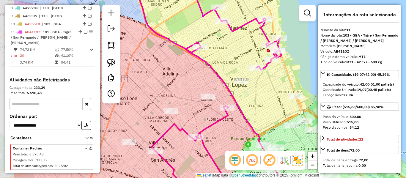
drag, startPoint x: 209, startPoint y: 105, endPoint x: 260, endPoint y: 109, distance: 50.7
click at [260, 109] on div "Janela de atendimento Grade de atendimento Capacidade Transportadoras Veículos …" at bounding box center [203, 89] width 406 height 178
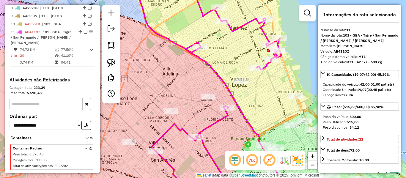
select select "**********"
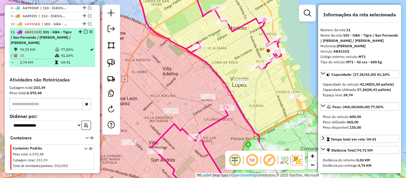
click at [84, 30] on em at bounding box center [86, 32] width 4 height 4
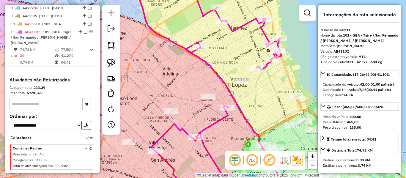
scroll to position [296, 0]
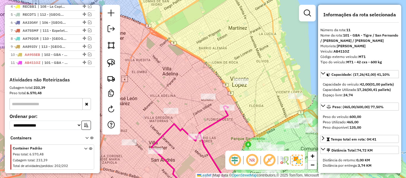
drag, startPoint x: 247, startPoint y: 99, endPoint x: 283, endPoint y: 77, distance: 42.9
click at [283, 77] on div "Janela de atendimento Grade de atendimento Capacidade Transportadoras Veículos …" at bounding box center [203, 89] width 406 height 178
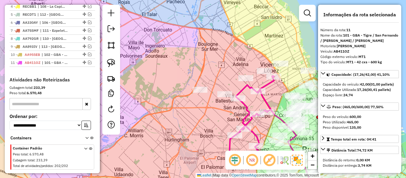
drag, startPoint x: 281, startPoint y: 95, endPoint x: 267, endPoint y: 65, distance: 33.2
click at [270, 60] on div "Janela de atendimento Grade de atendimento Capacidade Transportadoras Veículos …" at bounding box center [203, 89] width 406 height 178
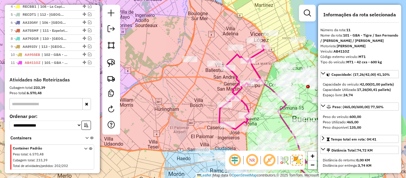
click at [258, 73] on icon at bounding box center [241, 87] width 45 height 84
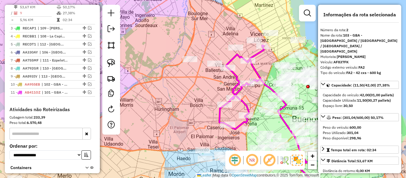
scroll to position [237, 0]
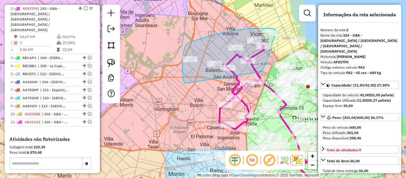
drag, startPoint x: 262, startPoint y: 72, endPoint x: 189, endPoint y: 86, distance: 74.6
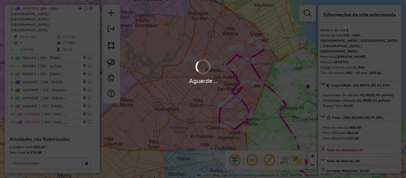
select select "**********"
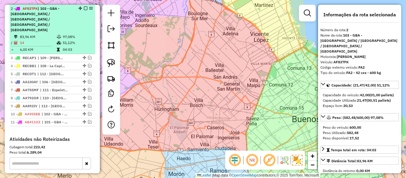
drag, startPoint x: 58, startPoint y: 42, endPoint x: 60, endPoint y: 38, distance: 5.2
click at [58, 42] on li "2 - AF837FK | 103 - GBA - Boulogne Sur / Villa Adelina / Villa Udaondo / Casero…" at bounding box center [53, 29] width 86 height 49
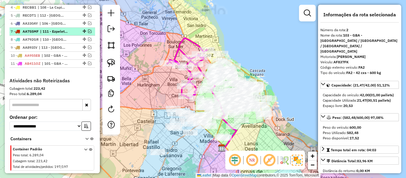
scroll to position [296, 0]
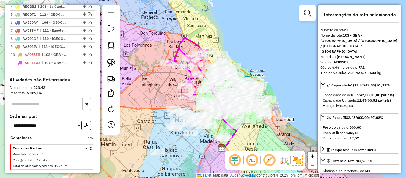
click at [178, 47] on icon at bounding box center [187, 68] width 40 height 60
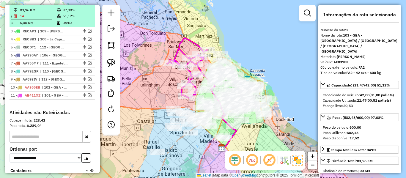
scroll to position [237, 0]
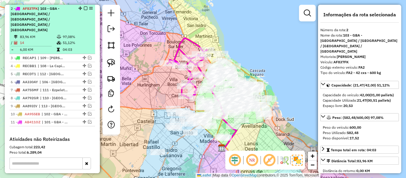
click at [84, 8] on em at bounding box center [86, 9] width 4 height 4
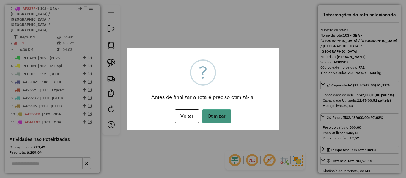
drag, startPoint x: 215, startPoint y: 103, endPoint x: 217, endPoint y: 115, distance: 11.8
click at [215, 106] on div "× ? Antes de finalizar a rota é preciso otimizá-la. Voltar No Otimizar" at bounding box center [203, 89] width 152 height 83
click at [217, 115] on button "Otimizar" at bounding box center [216, 116] width 29 height 14
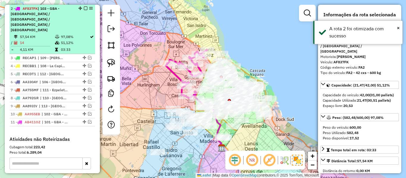
click at [85, 8] on em at bounding box center [86, 9] width 4 height 4
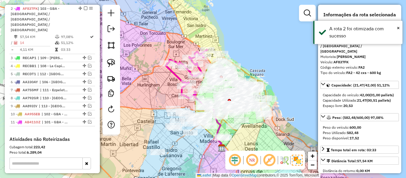
scroll to position [206, 0]
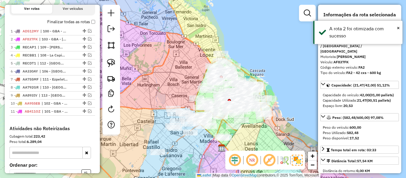
click at [183, 88] on div "Janela de atendimento Grade de atendimento Capacidade Transportadoras Veículos …" at bounding box center [203, 89] width 406 height 178
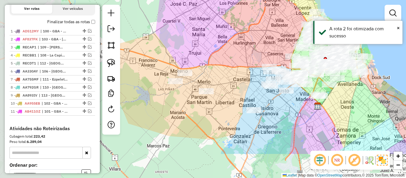
drag, startPoint x: 184, startPoint y: 94, endPoint x: 280, endPoint y: 53, distance: 104.7
click at [280, 53] on div "Janela de atendimento Grade de atendimento Capacidade Transportadoras Veículos …" at bounding box center [203, 89] width 406 height 178
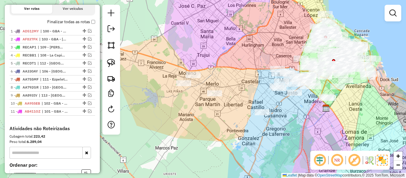
drag, startPoint x: 226, startPoint y: 125, endPoint x: 234, endPoint y: 127, distance: 7.4
click at [234, 127] on div "Janela de atendimento Grade de atendimento Capacidade Transportadoras Veículos …" at bounding box center [203, 89] width 406 height 178
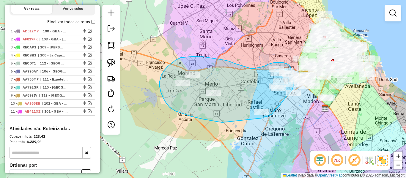
drag, startPoint x: 166, startPoint y: 103, endPoint x: 260, endPoint y: 120, distance: 95.2
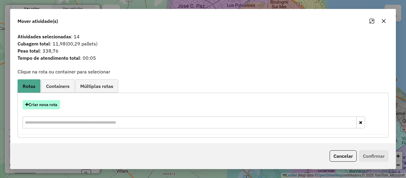
click at [54, 102] on button "Criar nova rota" at bounding box center [41, 104] width 37 height 9
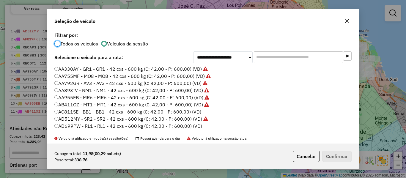
scroll to position [3, 2]
click at [197, 111] on label "AC811SE - BB1 - BB1 - 42 cxs - 600 kg (C: 42,00 - P: 600,00) (VD)" at bounding box center [127, 111] width 147 height 7
click at [345, 160] on button "Confirmar" at bounding box center [336, 156] width 29 height 11
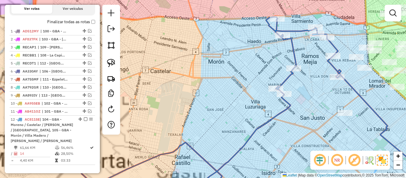
click at [286, 104] on icon at bounding box center [149, 104] width 381 height 175
select select "**********"
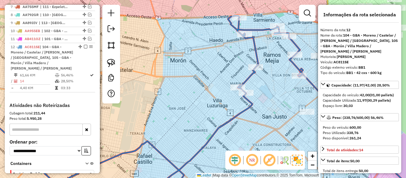
scroll to position [315, 0]
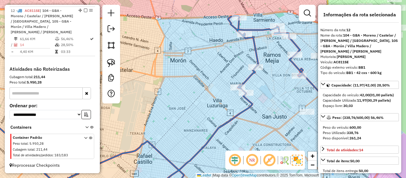
drag, startPoint x: 256, startPoint y: 109, endPoint x: 244, endPoint y: 113, distance: 13.3
click at [243, 109] on div "Janela de atendimento Grade de atendimento Capacidade Transportadoras Veículos …" at bounding box center [203, 89] width 406 height 178
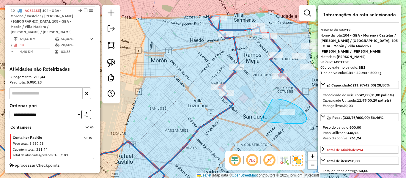
drag, startPoint x: 261, startPoint y: 120, endPoint x: 271, endPoint y: 100, distance: 22.7
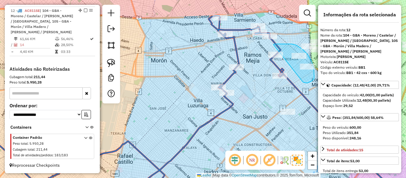
drag, startPoint x: 306, startPoint y: 83, endPoint x: 272, endPoint y: 46, distance: 50.0
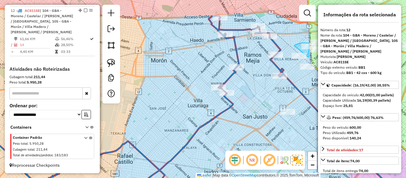
drag, startPoint x: 308, startPoint y: 57, endPoint x: 294, endPoint y: 47, distance: 17.7
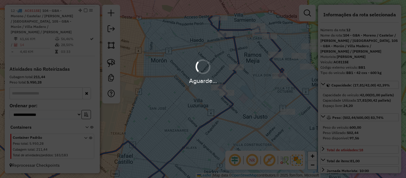
select select "**********"
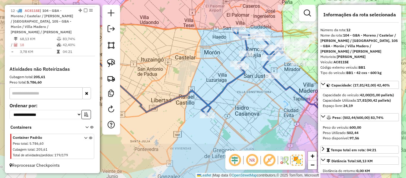
drag, startPoint x: 248, startPoint y: 68, endPoint x: 210, endPoint y: 68, distance: 38.0
click at [210, 68] on div "Janela de atendimento Grade de atendimento Capacidade Transportadoras Veículos …" at bounding box center [203, 89] width 406 height 178
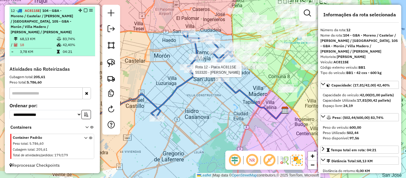
click at [84, 10] on em at bounding box center [86, 11] width 4 height 4
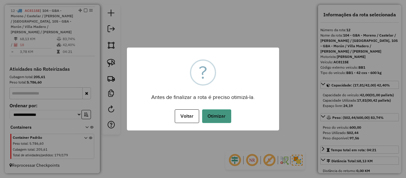
click at [215, 120] on button "Otimizar" at bounding box center [216, 116] width 29 height 14
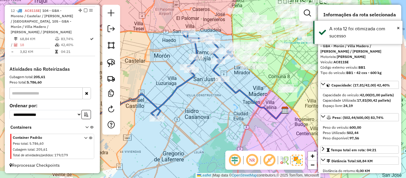
drag, startPoint x: 83, startPoint y: 10, endPoint x: 130, endPoint y: 39, distance: 54.4
click at [84, 10] on em at bounding box center [86, 11] width 4 height 4
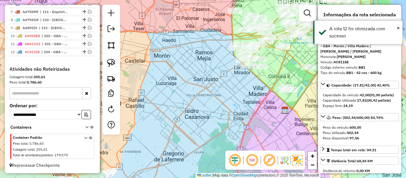
scroll to position [274, 0]
click at [242, 98] on div "Janela de atendimento Grade de atendimento Capacidade Transportadoras Veículos …" at bounding box center [203, 89] width 406 height 178
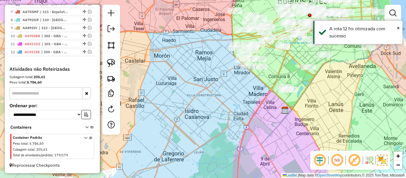
drag, startPoint x: 256, startPoint y: 92, endPoint x: 234, endPoint y: 121, distance: 36.3
click at [234, 121] on div "Janela de atendimento Grade de atendimento Capacidade Transportadoras Veículos …" at bounding box center [203, 89] width 406 height 178
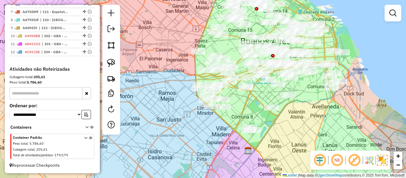
drag, startPoint x: 219, startPoint y: 129, endPoint x: 226, endPoint y: 136, distance: 9.9
click at [226, 136] on div "Janela de atendimento Grade de atendimento Capacidade Transportadoras Veículos …" at bounding box center [203, 89] width 406 height 178
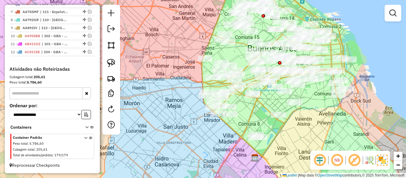
drag, startPoint x: 232, startPoint y: 148, endPoint x: 242, endPoint y: 154, distance: 11.2
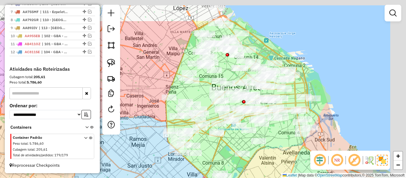
drag, startPoint x: 340, startPoint y: 121, endPoint x: 304, endPoint y: 160, distance: 53.0
click at [304, 160] on div "Janela de atendimento Grade de atendimento Capacidade Transportadoras Veículos …" at bounding box center [203, 89] width 406 height 178
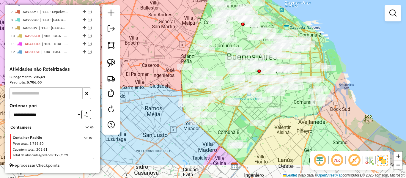
drag, startPoint x: 311, startPoint y: 121, endPoint x: 284, endPoint y: 144, distance: 36.0
click at [312, 120] on div "Janela de atendimento Grade de atendimento Capacidade Transportadoras Veículos …" at bounding box center [203, 89] width 406 height 178
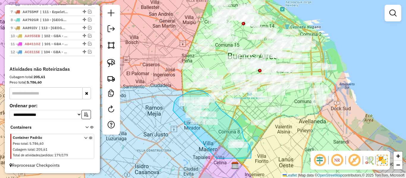
drag, startPoint x: 249, startPoint y: 158, endPoint x: 189, endPoint y: 132, distance: 66.1
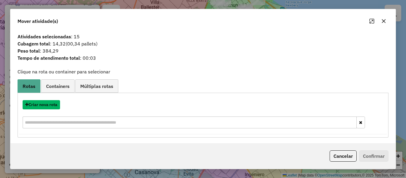
click at [49, 105] on button "Criar nova rota" at bounding box center [41, 104] width 37 height 9
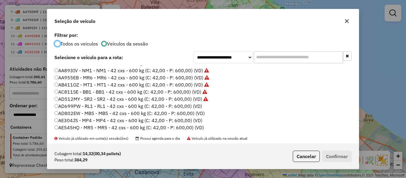
scroll to position [30, 0]
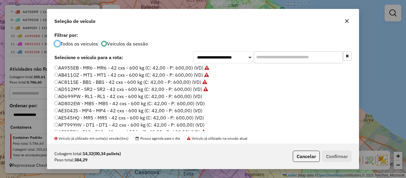
click at [193, 95] on label "AD699PW - RL1 - RL1 - 42 cxs - 600 kg (C: 42,00 - P: 600,00) (VD)" at bounding box center [128, 96] width 148 height 7
click at [332, 153] on button "Confirmar" at bounding box center [336, 156] width 29 height 11
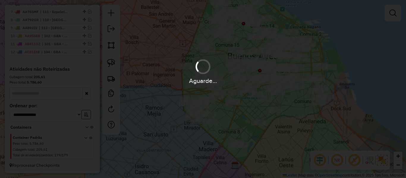
scroll to position [307, 0]
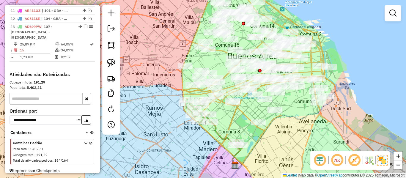
click at [228, 137] on icon at bounding box center [214, 123] width 56 height 51
select select "**********"
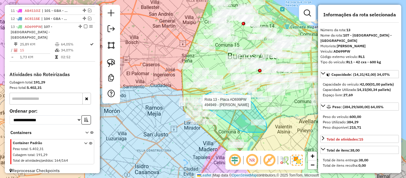
click at [198, 103] on div "Rota 13 - Placa AD699PW 513101 - Carmen Herrera Rota 13 - Placa AD699PW 494949 …" at bounding box center [203, 89] width 406 height 178
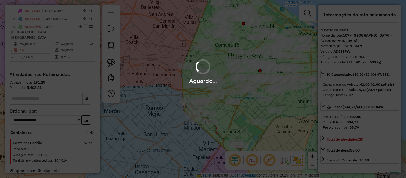
select select "**********"
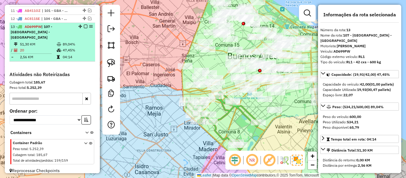
click at [84, 25] on em at bounding box center [86, 27] width 4 height 4
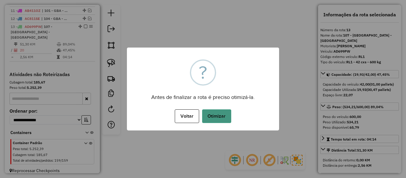
click at [224, 118] on button "Otimizar" at bounding box center [216, 116] width 29 height 14
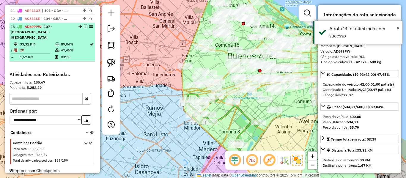
click at [84, 28] on em at bounding box center [86, 27] width 4 height 4
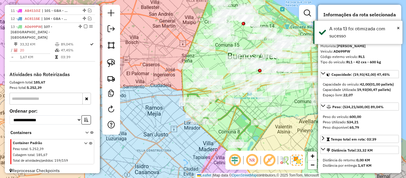
scroll to position [282, 0]
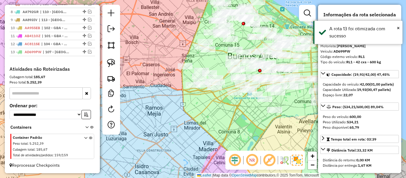
drag, startPoint x: 204, startPoint y: 112, endPoint x: 207, endPoint y: 112, distance: 3.3
click at [204, 112] on div "Janela de atendimento Grade de atendimento Capacidade Transportadoras Veículos …" at bounding box center [203, 89] width 406 height 178
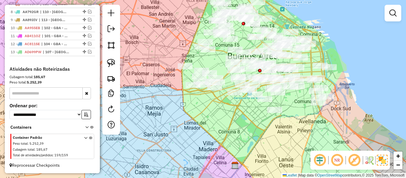
drag, startPoint x: 222, startPoint y: 112, endPoint x: 176, endPoint y: 122, distance: 46.6
click at [176, 122] on div "Janela de atendimento Grade de atendimento Capacidade Transportadoras Veículos …" at bounding box center [203, 89] width 406 height 178
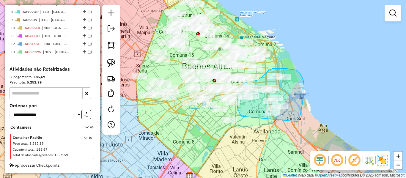
drag, startPoint x: 297, startPoint y: 122, endPoint x: 247, endPoint y: 122, distance: 50.8
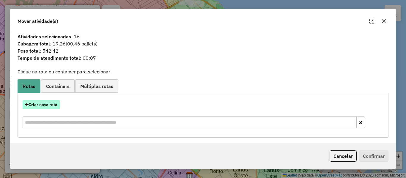
click at [51, 105] on button "Criar nova rota" at bounding box center [41, 104] width 37 height 9
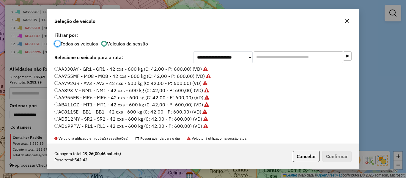
scroll to position [30, 0]
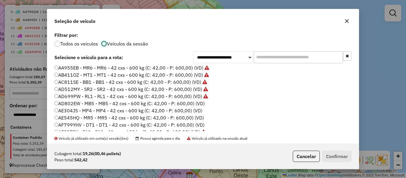
click at [196, 103] on label "AD802EW - MB5 - MB5 - 42 cxs - 600 kg (C: 42,00 - P: 600,00) (VD)" at bounding box center [129, 103] width 150 height 7
click at [327, 150] on div "Cubagem total: 19,26 (00,46 pallets) Peso total: 542,42 Cancelar Confirmar" at bounding box center [202, 157] width 311 height 26
click at [327, 153] on button "Confirmar" at bounding box center [336, 156] width 29 height 11
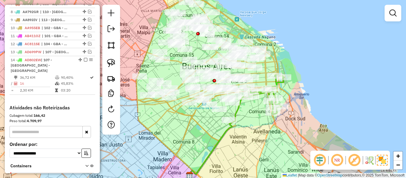
scroll to position [315, 0]
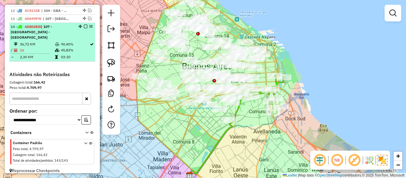
click at [84, 26] on em at bounding box center [86, 27] width 4 height 4
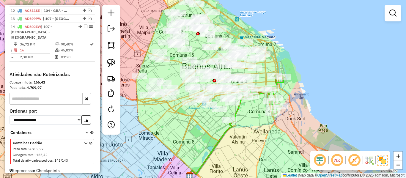
scroll to position [290, 0]
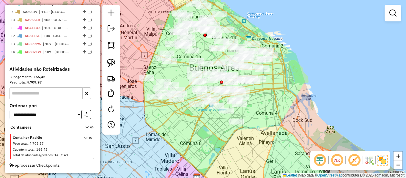
drag, startPoint x: 263, startPoint y: 111, endPoint x: 270, endPoint y: 120, distance: 11.3
click at [273, 114] on div "Janela de atendimento Grade de atendimento Capacidade Transportadoras Veículos …" at bounding box center [203, 89] width 406 height 178
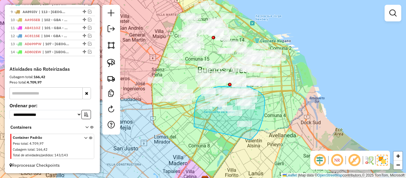
drag, startPoint x: 264, startPoint y: 113, endPoint x: 195, endPoint y: 130, distance: 70.6
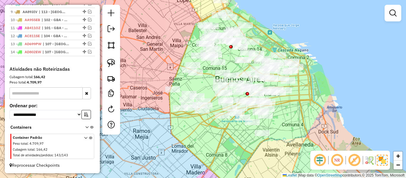
drag, startPoint x: 198, startPoint y: 131, endPoint x: 217, endPoint y: 138, distance: 20.8
click at [217, 138] on div "Janela de atendimento Grade de atendimento Capacidade Transportadoras Veículos …" at bounding box center [203, 89] width 406 height 178
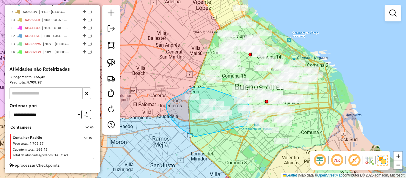
drag, startPoint x: 193, startPoint y: 135, endPoint x: 234, endPoint y: 133, distance: 41.1
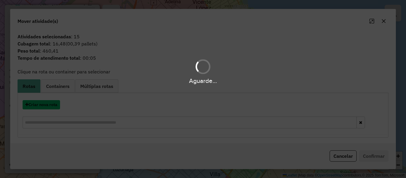
click at [52, 106] on button "Criar nova rota" at bounding box center [41, 104] width 37 height 9
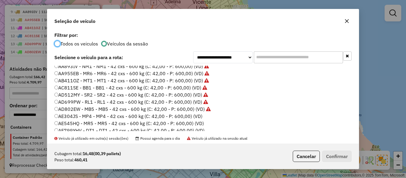
scroll to position [59, 0]
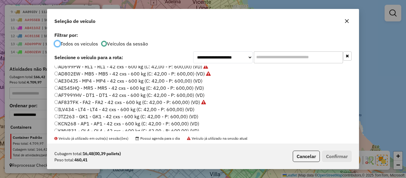
click at [197, 80] on label "AE304JS - MP4 - MP4 - 42 cxs - 600 kg (C: 42,00 - P: 600,00) (VD)" at bounding box center [128, 80] width 148 height 7
click at [349, 157] on button "Confirmar" at bounding box center [336, 156] width 29 height 11
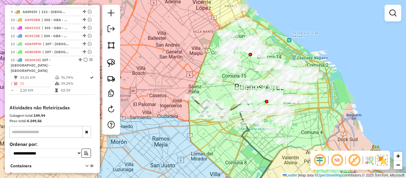
scroll to position [315, 0]
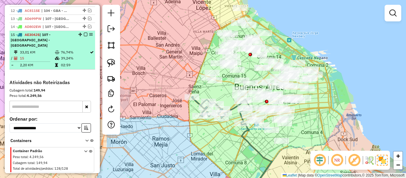
click at [84, 35] on em at bounding box center [86, 35] width 4 height 4
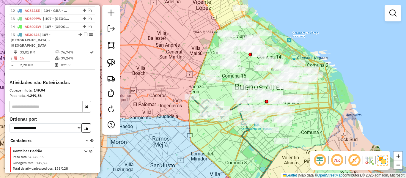
scroll to position [298, 0]
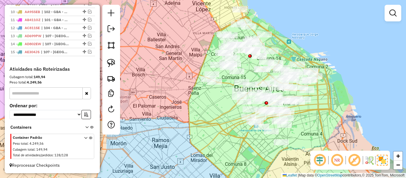
drag, startPoint x: 191, startPoint y: 95, endPoint x: 171, endPoint y: 134, distance: 43.9
click at [171, 134] on div "Janela de atendimento Grade de atendimento Capacidade Transportadoras Veículos …" at bounding box center [203, 89] width 406 height 178
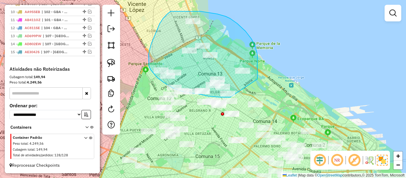
drag, startPoint x: 258, startPoint y: 71, endPoint x: 231, endPoint y: 97, distance: 37.0
click at [231, 97] on div "Janela de atendimento Grade de atendimento Capacidade Transportadoras Veículos …" at bounding box center [203, 89] width 406 height 178
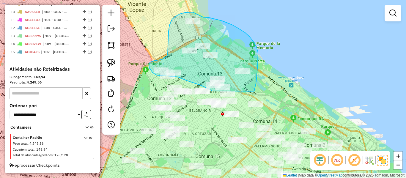
click at [230, 94] on div "Janela de atendimento Grade de atendimento Capacidade Transportadoras Veículos …" at bounding box center [203, 89] width 406 height 178
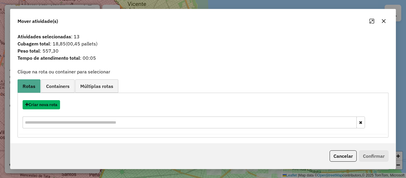
click at [51, 103] on button "Criar nova rota" at bounding box center [41, 104] width 37 height 9
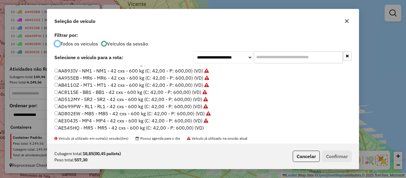
scroll to position [30, 0]
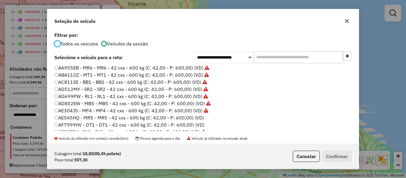
click at [195, 119] on label "AE545HQ - MR5 - MR5 - 42 cxs - 600 kg (C: 42,00 - P: 600,00) (VD)" at bounding box center [128, 117] width 149 height 7
click at [331, 157] on button "Confirmar" at bounding box center [336, 156] width 29 height 11
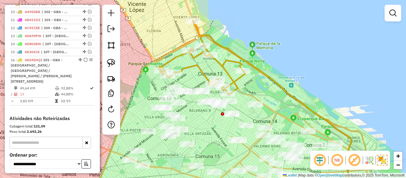
scroll to position [315, 0]
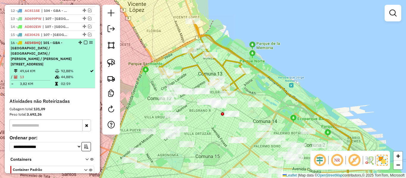
click at [84, 42] on em at bounding box center [86, 43] width 4 height 4
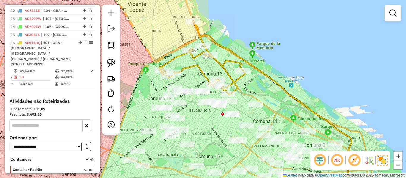
scroll to position [306, 0]
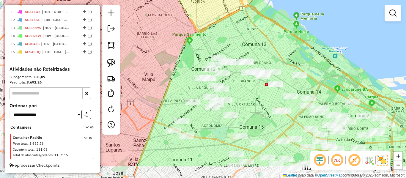
drag, startPoint x: 255, startPoint y: 54, endPoint x: 265, endPoint y: 47, distance: 12.8
click at [265, 47] on div "Janela de atendimento Grade de atendimento Capacidade Transportadoras Veículos …" at bounding box center [203, 89] width 406 height 178
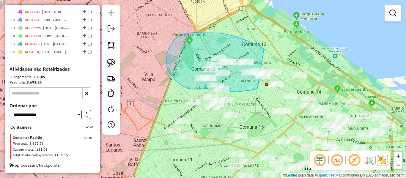
drag, startPoint x: 264, startPoint y: 49, endPoint x: 254, endPoint y: 85, distance: 37.5
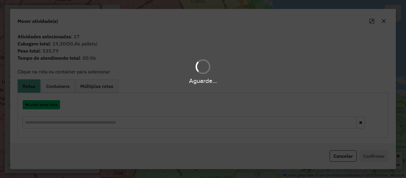
click at [50, 105] on button "Criar nova rota" at bounding box center [41, 104] width 37 height 9
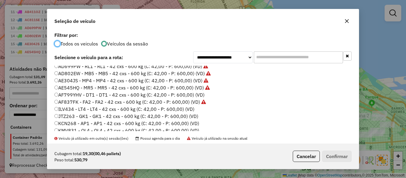
scroll to position [59, 0]
click at [197, 95] on label "AF799YHV - DT1 - DT1 - 42 cxs - 600 kg (C: 42,00 - P: 600,00) (VD)" at bounding box center [129, 95] width 150 height 7
click at [338, 153] on button "Confirmar" at bounding box center [336, 156] width 29 height 11
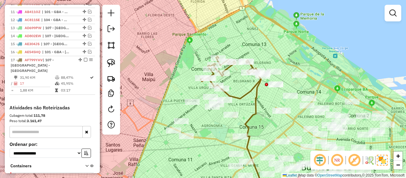
scroll to position [315, 0]
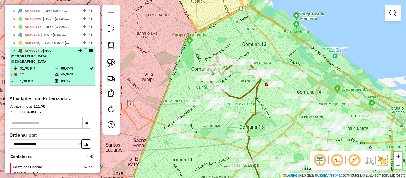
drag, startPoint x: 84, startPoint y: 51, endPoint x: 138, endPoint y: 62, distance: 55.3
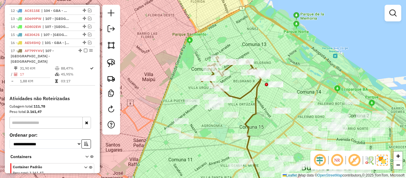
click at [84, 51] on em at bounding box center [86, 51] width 4 height 4
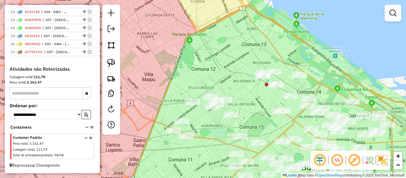
drag, startPoint x: 239, startPoint y: 94, endPoint x: 261, endPoint y: 85, distance: 23.6
click at [253, 68] on div "Janela de atendimento Grade de atendimento Capacidade Transportadoras Veículos …" at bounding box center [203, 89] width 406 height 178
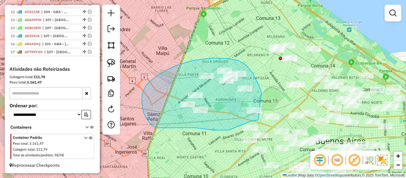
drag, startPoint x: 261, startPoint y: 93, endPoint x: 262, endPoint y: 115, distance: 21.7
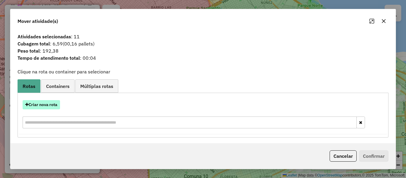
click at [53, 105] on button "Criar nova rota" at bounding box center [41, 104] width 37 height 9
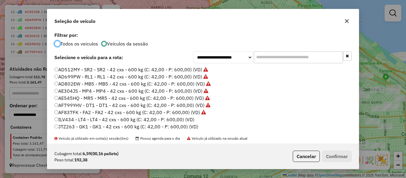
scroll to position [59, 0]
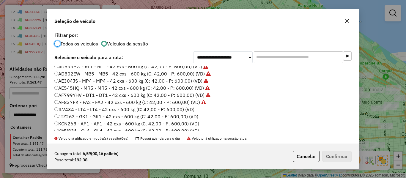
click at [186, 108] on label "ILV434 - LT4 - LT4 - 42 cxs - 600 kg (C: 42,00 - P: 600,00) (VD)" at bounding box center [124, 109] width 140 height 7
click at [338, 154] on button "Confirmar" at bounding box center [336, 156] width 29 height 11
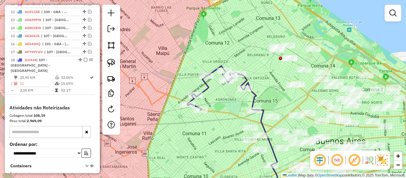
scroll to position [315, 0]
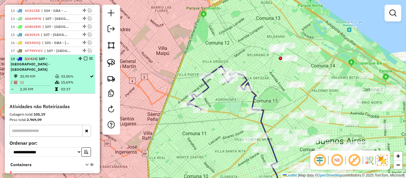
click at [84, 59] on em at bounding box center [86, 59] width 4 height 4
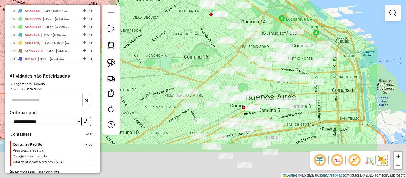
drag, startPoint x: 199, startPoint y: 114, endPoint x: 154, endPoint y: 93, distance: 49.3
click at [130, 70] on div "Janela de atendimento Grade de atendimento Capacidade Transportadoras Veículos …" at bounding box center [203, 89] width 406 height 178
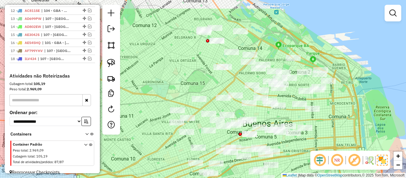
drag, startPoint x: 172, startPoint y: 67, endPoint x: 171, endPoint y: 89, distance: 22.0
click at [165, 91] on div "Janela de atendimento Grade de atendimento Capacidade Transportadoras Veículos …" at bounding box center [203, 89] width 406 height 178
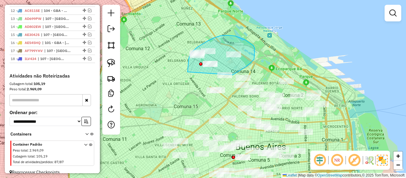
drag, startPoint x: 207, startPoint y: 41, endPoint x: 222, endPoint y: 84, distance: 45.8
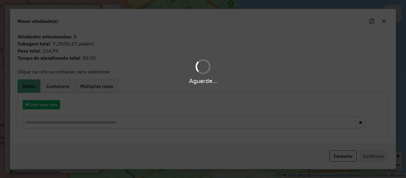
click at [52, 102] on hb-app "Aguarde... Pop-up bloqueado! Seu navegador bloqueou automáticamente a abertura …" at bounding box center [203, 89] width 406 height 178
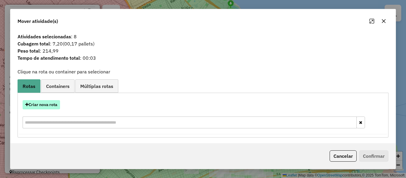
click at [52, 104] on button "Criar nova rota" at bounding box center [41, 104] width 37 height 9
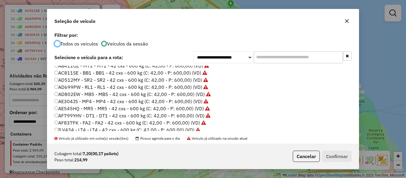
scroll to position [59, 0]
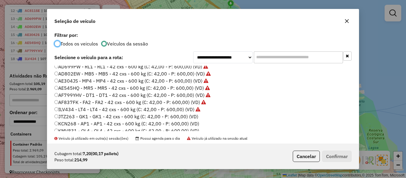
click at [193, 116] on label "JTZ263 - GK1 - GK1 - 42 cxs - 600 kg (C: 42,00 - P: 600,00) (VD)" at bounding box center [126, 116] width 144 height 7
click at [334, 159] on button "Confirmar" at bounding box center [336, 156] width 29 height 11
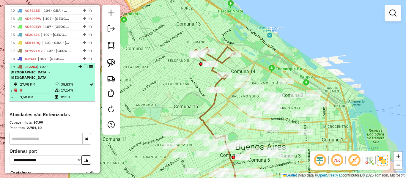
click at [84, 67] on em at bounding box center [86, 67] width 4 height 4
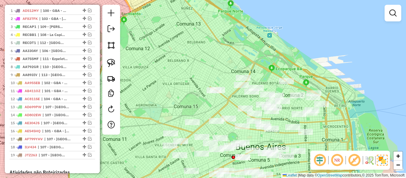
scroll to position [256, 0]
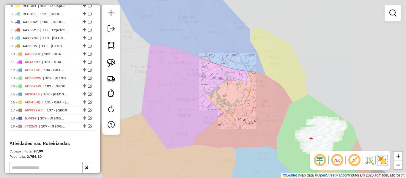
click at [328, 97] on div "Janela de atendimento Grade de atendimento Capacidade Transportadoras Veículos …" at bounding box center [203, 89] width 406 height 178
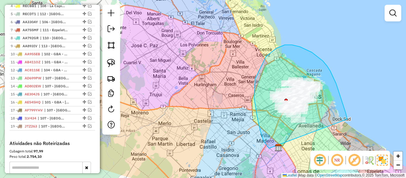
drag, startPoint x: 341, startPoint y: 100, endPoint x: 281, endPoint y: 152, distance: 79.6
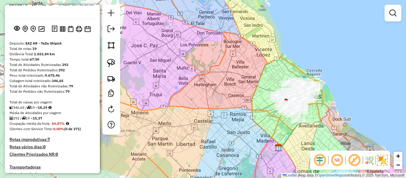
scroll to position [0, 0]
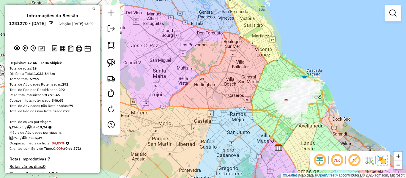
click at [141, 95] on div "Janela de atendimento Grade de atendimento Capacidade Transportadoras Veículos …" at bounding box center [203, 89] width 406 height 178
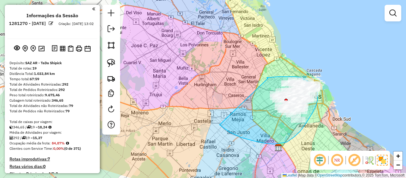
drag, startPoint x: 294, startPoint y: 137, endPoint x: 269, endPoint y: 78, distance: 64.1
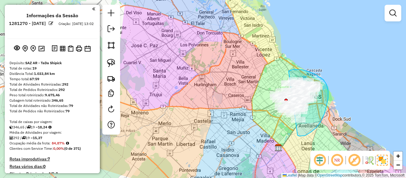
drag, startPoint x: 310, startPoint y: 132, endPoint x: 271, endPoint y: 130, distance: 39.9
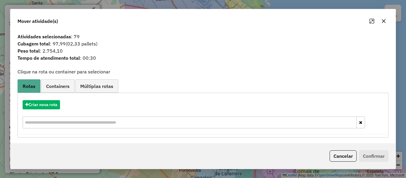
click at [141, 76] on div "Atividades selecionadas : 79 Cubagem total : 97,99 (02,33 pallets) Peso total :…" at bounding box center [202, 87] width 385 height 113
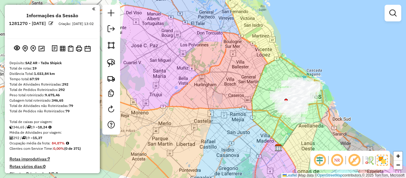
click at [323, 118] on div "Janela de atendimento Grade de atendimento Capacidade Transportadoras Veículos …" at bounding box center [203, 89] width 406 height 178
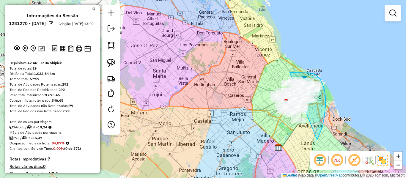
drag, startPoint x: 317, startPoint y: 140, endPoint x: 260, endPoint y: 124, distance: 58.8
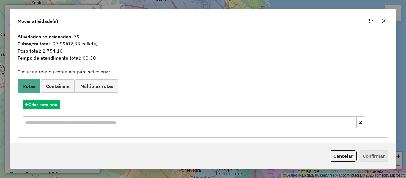
click at [386, 22] on button "button" at bounding box center [384, 21] width 10 height 10
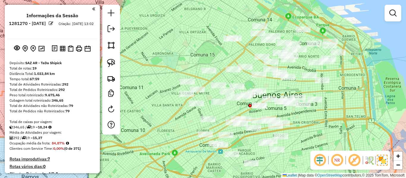
drag, startPoint x: 361, startPoint y: 76, endPoint x: 299, endPoint y: 111, distance: 71.2
click at [299, 111] on div "Janela de atendimento Grade de atendimento Capacidade Transportadoras Veículos …" at bounding box center [203, 89] width 406 height 178
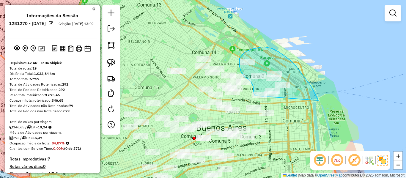
drag, startPoint x: 318, startPoint y: 100, endPoint x: 269, endPoint y: 101, distance: 49.6
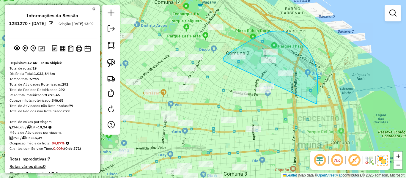
drag, startPoint x: 316, startPoint y: 104, endPoint x: 241, endPoint y: 110, distance: 76.0
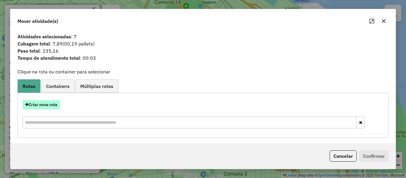
click at [56, 106] on button "Criar nova rota" at bounding box center [41, 104] width 37 height 9
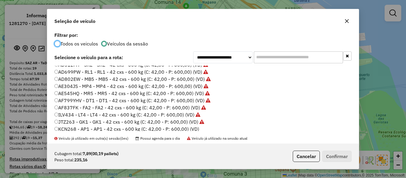
scroll to position [89, 0]
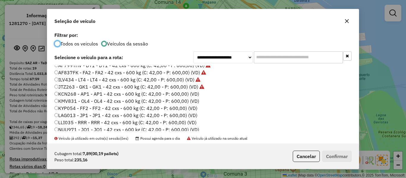
click at [192, 95] on label "KCN268 - AP1 - AP1 - 42 cxs - 600 kg (C: 42,00 - P: 600,00) (VD)" at bounding box center [126, 93] width 145 height 7
click at [335, 156] on button "Confirmar" at bounding box center [336, 156] width 29 height 11
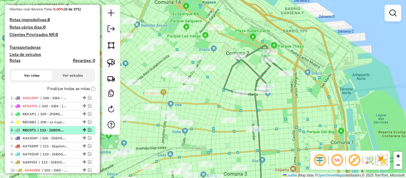
scroll to position [178, 0]
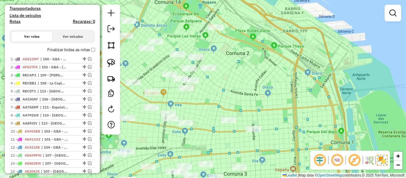
drag, startPoint x: 275, startPoint y: 115, endPoint x: 314, endPoint y: 133, distance: 42.7
click at [314, 134] on div "Janela de atendimento Grade de atendimento Capacidade Transportadoras Veículos …" at bounding box center [203, 89] width 406 height 178
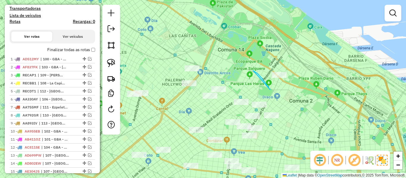
drag, startPoint x: 253, startPoint y: 70, endPoint x: 260, endPoint y: 76, distance: 8.9
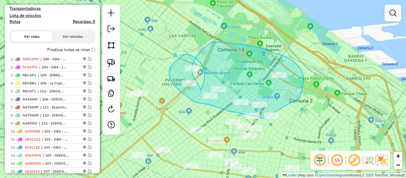
drag, startPoint x: 302, startPoint y: 90, endPoint x: 290, endPoint y: 120, distance: 32.0
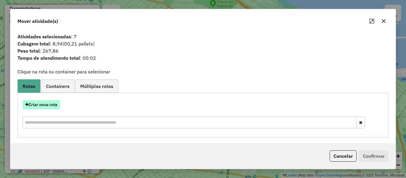
click at [51, 106] on button "Criar nova rota" at bounding box center [41, 104] width 37 height 9
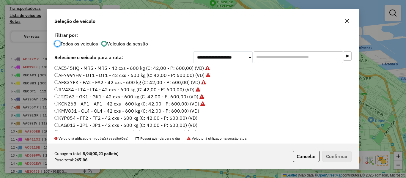
scroll to position [89, 0]
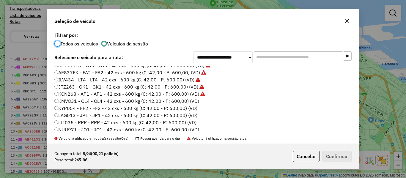
click at [194, 101] on label "KMV831 - OL4 - OL4 - 42 cxs - 600 kg (C: 42,00 - P: 600,00) (VD)" at bounding box center [126, 100] width 145 height 7
click at [341, 156] on button "Confirmar" at bounding box center [336, 156] width 29 height 11
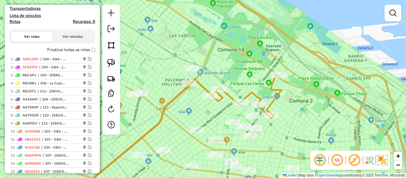
click at [199, 83] on icon at bounding box center [233, 97] width 96 height 44
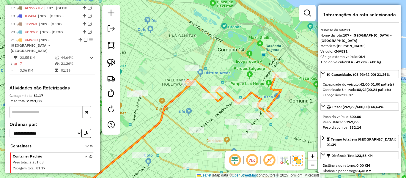
scroll to position [371, 0]
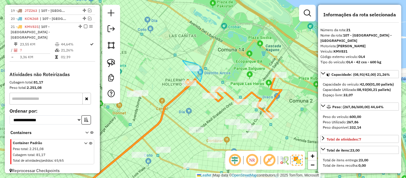
drag, startPoint x: 200, startPoint y: 82, endPoint x: 184, endPoint y: 76, distance: 17.3
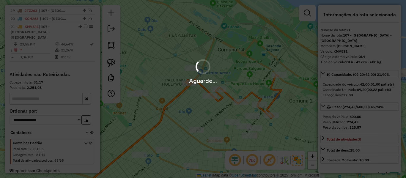
select select "**********"
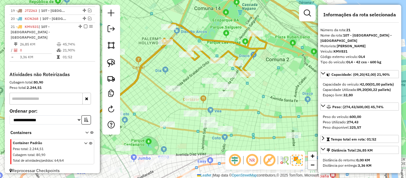
drag, startPoint x: 292, startPoint y: 138, endPoint x: 269, endPoint y: 97, distance: 47.5
click at [269, 97] on div "Janela de atendimento Grade de atendimento Capacidade Transportadoras Veículos …" at bounding box center [203, 89] width 406 height 178
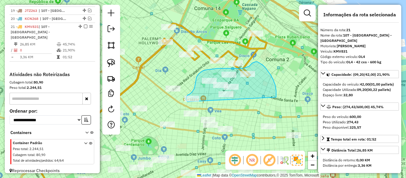
drag, startPoint x: 276, startPoint y: 91, endPoint x: 213, endPoint y: 105, distance: 64.7
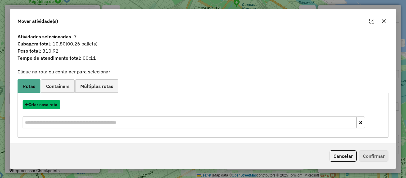
click at [46, 106] on button "Criar nova rota" at bounding box center [41, 104] width 37 height 9
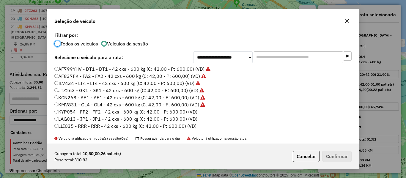
scroll to position [119, 0]
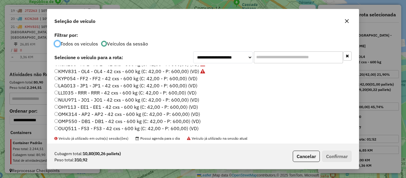
drag, startPoint x: 189, startPoint y: 77, endPoint x: 254, endPoint y: 100, distance: 68.3
click at [190, 77] on label "KYP054 - FF2 - FF2 - 42 cxs - 600 kg (C: 42,00 - P: 600,00) (VD)" at bounding box center [125, 78] width 143 height 7
click at [189, 80] on label "KYP054 - FF2 - FF2 - 42 cxs - 600 kg (C: 42,00 - P: 600,00) (VD)" at bounding box center [125, 78] width 143 height 7
click at [335, 151] on button "Confirmar" at bounding box center [336, 156] width 29 height 11
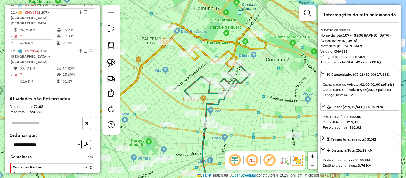
scroll to position [389, 0]
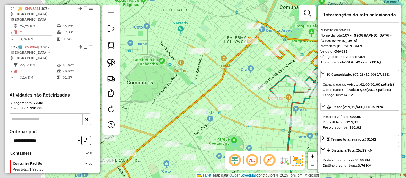
drag, startPoint x: 255, startPoint y: 103, endPoint x: 337, endPoint y: 97, distance: 81.9
click at [337, 97] on hb-router-mapa "Informações da Sessão 1281270 - 24/09/2025 Criação: 23/09/2025 13:02 Depósito: …" at bounding box center [203, 89] width 406 height 178
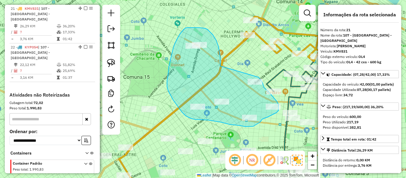
drag, startPoint x: 220, startPoint y: 64, endPoint x: 244, endPoint y: 75, distance: 26.4
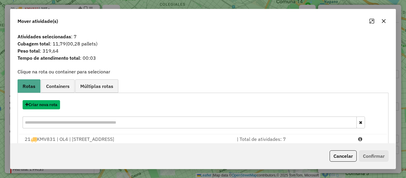
click at [45, 105] on button "Criar nova rota" at bounding box center [41, 104] width 37 height 9
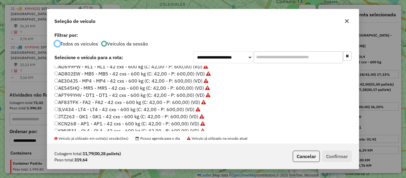
scroll to position [89, 0]
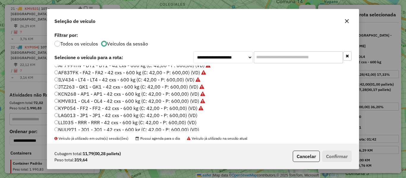
click at [192, 117] on label "LAG013 - JP1 - JP1 - 42 cxs - 600 kg (C: 42,00 - P: 600,00) (VD)" at bounding box center [125, 115] width 143 height 7
click at [339, 155] on button "Confirmar" at bounding box center [336, 156] width 29 height 11
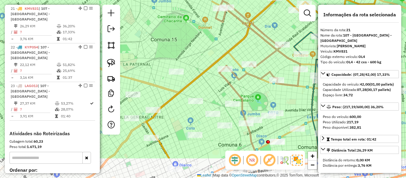
drag, startPoint x: 198, startPoint y: 67, endPoint x: 217, endPoint y: 59, distance: 20.8
click at [215, 58] on div "Janela de atendimento Grade de atendimento Capacidade Transportadoras Veículos …" at bounding box center [203, 89] width 406 height 178
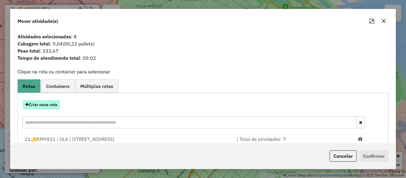
click at [57, 101] on button "Criar nova rota" at bounding box center [41, 104] width 37 height 9
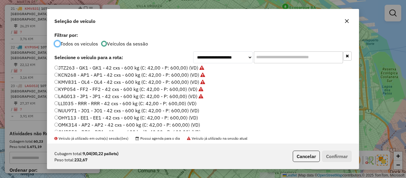
scroll to position [119, 0]
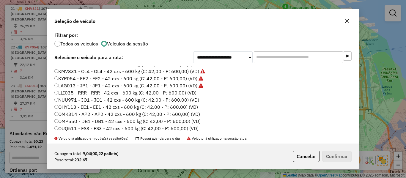
click at [191, 94] on label "LLI035 - RRR - RRR - 42 cxs - 600 kg (C: 42,00 - P: 600,00) (VD)" at bounding box center [125, 92] width 142 height 7
click at [335, 155] on button "Confirmar" at bounding box center [336, 156] width 29 height 11
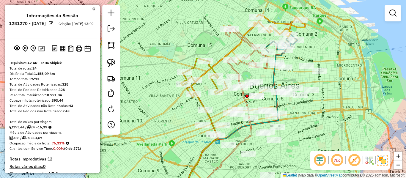
scroll to position [389, 0]
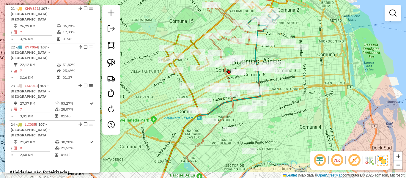
drag, startPoint x: 218, startPoint y: 106, endPoint x: 201, endPoint y: 89, distance: 24.6
click at [200, 81] on div "Janela de atendimento Grade de atendimento Capacidade Transportadoras Veículos …" at bounding box center [203, 89] width 406 height 178
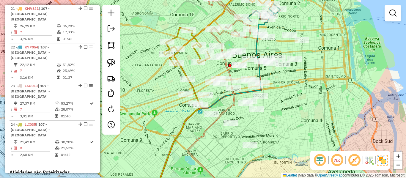
drag, startPoint x: 212, startPoint y: 143, endPoint x: 220, endPoint y: 134, distance: 12.4
click at [213, 127] on div "Janela de atendimento Grade de atendimento Capacidade Transportadoras Veículos …" at bounding box center [203, 89] width 406 height 178
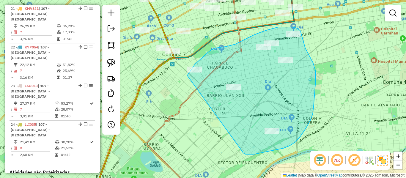
drag, startPoint x: 243, startPoint y: 153, endPoint x: 185, endPoint y: 84, distance: 89.8
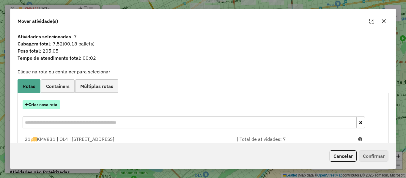
click at [51, 106] on button "Criar nova rota" at bounding box center [41, 104] width 37 height 9
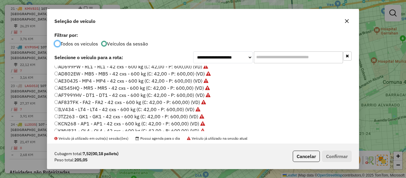
scroll to position [119, 0]
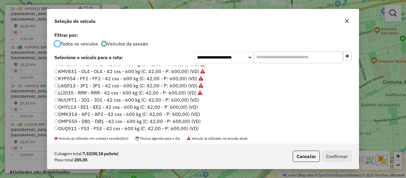
click at [193, 99] on label "NUU971 - JO1 - JO1 - 42 cxs - 600 kg (C: 42,00 - P: 600,00) (VD)" at bounding box center [126, 99] width 145 height 7
click at [330, 153] on button "Confirmar" at bounding box center [336, 156] width 29 height 11
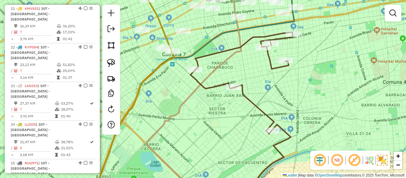
drag, startPoint x: 200, startPoint y: 94, endPoint x: 222, endPoint y: 146, distance: 56.8
click at [222, 146] on div "Janela de atendimento Grade de atendimento Capacidade Transportadoras Veículos …" at bounding box center [203, 89] width 406 height 178
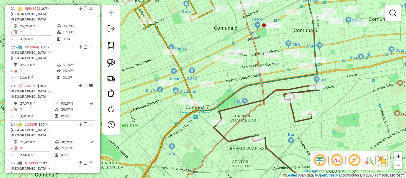
drag, startPoint x: 192, startPoint y: 138, endPoint x: 219, endPoint y: 140, distance: 27.1
click at [219, 142] on div "Janela de atendimento Grade de atendimento Capacidade Transportadoras Veículos …" at bounding box center [203, 89] width 406 height 178
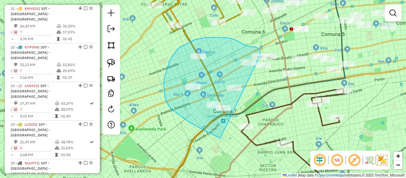
drag, startPoint x: 218, startPoint y: 137, endPoint x: 260, endPoint y: 60, distance: 87.9
click at [260, 60] on div "Janela de atendimento Grade de atendimento Capacidade Transportadoras Veículos …" at bounding box center [203, 89] width 406 height 178
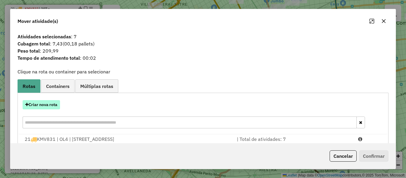
click at [45, 106] on button "Criar nova rota" at bounding box center [41, 104] width 37 height 9
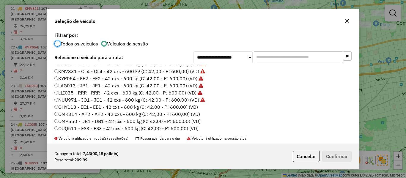
click at [196, 108] on label "OHY113 - EE1 - EE1 - 42 cxs - 600 kg (C: 42,00 - P: 600,00) (VD)" at bounding box center [126, 106] width 144 height 7
click at [335, 152] on button "Confirmar" at bounding box center [336, 156] width 29 height 11
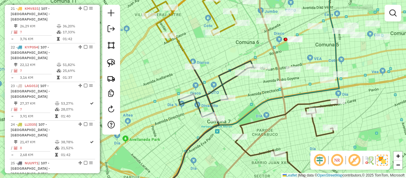
drag, startPoint x: 294, startPoint y: 114, endPoint x: 271, endPoint y: 140, distance: 34.9
click at [272, 149] on div "Janela de atendimento Grade de atendimento Capacidade Transportadoras Veículos …" at bounding box center [203, 89] width 406 height 178
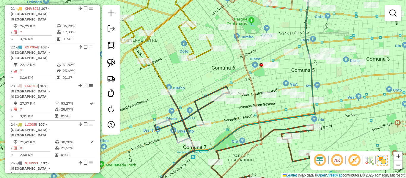
drag, startPoint x: 263, startPoint y: 124, endPoint x: 255, endPoint y: 124, distance: 8.6
click at [255, 124] on icon at bounding box center [233, 93] width 58 height 205
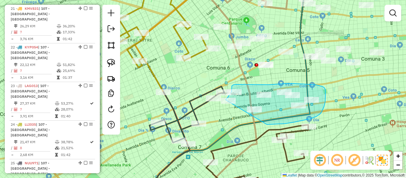
drag, startPoint x: 267, startPoint y: 124, endPoint x: 221, endPoint y: 115, distance: 47.0
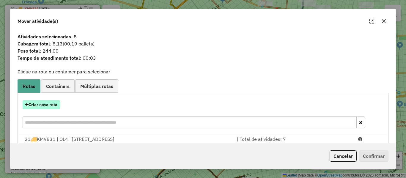
click at [49, 106] on button "Criar nova rota" at bounding box center [41, 104] width 37 height 9
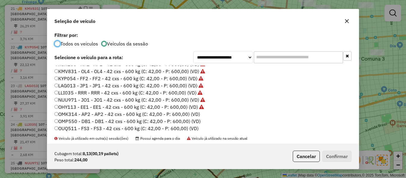
click at [196, 115] on label "OMK314 - AP2 - AP2 - 42 cxs - 600 kg (C: 42,00 - P: 600,00) (VD)" at bounding box center [127, 114] width 146 height 7
click at [337, 155] on button "Confirmar" at bounding box center [336, 156] width 29 height 11
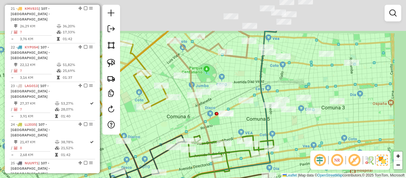
drag, startPoint x: 348, startPoint y: 86, endPoint x: 308, endPoint y: 134, distance: 62.9
click at [308, 134] on div "Janela de atendimento Grade de atendimento Capacidade Transportadoras Veículos …" at bounding box center [203, 89] width 406 height 178
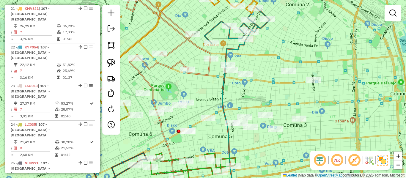
drag, startPoint x: 312, startPoint y: 142, endPoint x: 320, endPoint y: 128, distance: 15.3
click at [312, 140] on div "Janela de atendimento Grade de atendimento Capacidade Transportadoras Veículos …" at bounding box center [203, 89] width 406 height 178
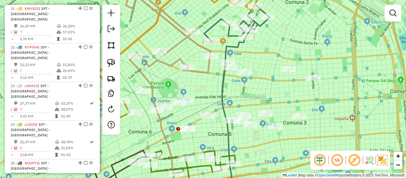
drag, startPoint x: 330, startPoint y: 118, endPoint x: 325, endPoint y: 113, distance: 6.5
click at [326, 113] on div "Janela de atendimento Grade de atendimento Capacidade Transportadoras Veículos …" at bounding box center [203, 89] width 406 height 178
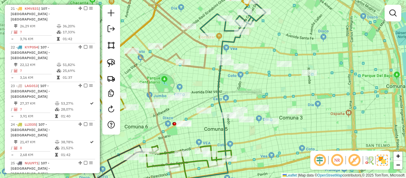
drag, startPoint x: 327, startPoint y: 114, endPoint x: 325, endPoint y: 109, distance: 5.7
click at [325, 109] on div "Janela de atendimento Grade de atendimento Capacidade Transportadoras Veículos …" at bounding box center [203, 89] width 406 height 178
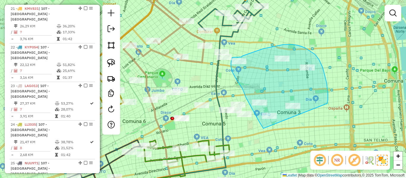
drag, startPoint x: 327, startPoint y: 103, endPoint x: 274, endPoint y: 134, distance: 61.0
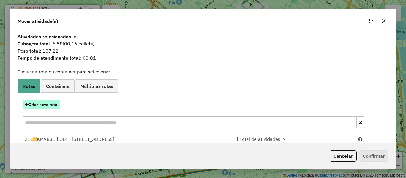
click at [51, 109] on button "Criar nova rota" at bounding box center [41, 104] width 37 height 9
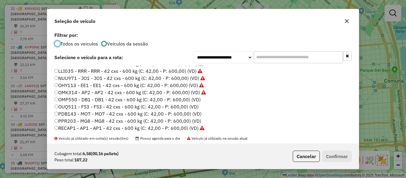
scroll to position [149, 0]
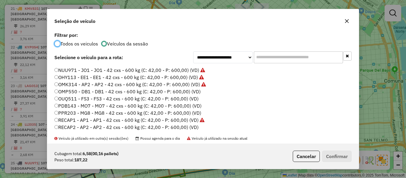
click at [196, 92] on label "OMP550 - DB1 - DB1 - 42 cxs - 600 kg (C: 42,00 - P: 600,00) (VD)" at bounding box center [127, 91] width 146 height 7
click at [337, 152] on button "Confirmar" at bounding box center [336, 156] width 29 height 11
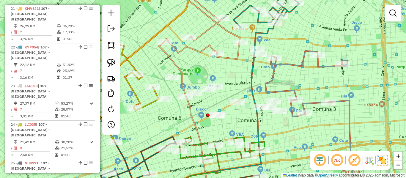
drag, startPoint x: 258, startPoint y: 82, endPoint x: 293, endPoint y: 121, distance: 52.2
click at [300, 81] on div "Janela de atendimento Grade de atendimento Capacidade Transportadoras Veículos …" at bounding box center [203, 89] width 406 height 178
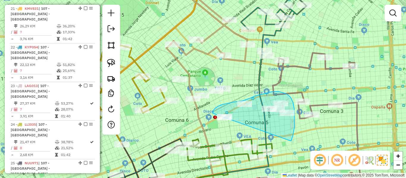
drag, startPoint x: 291, startPoint y: 141, endPoint x: 213, endPoint y: 123, distance: 80.0
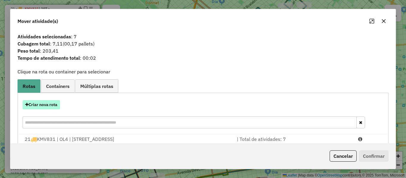
click at [53, 103] on button "Criar nova rota" at bounding box center [41, 104] width 37 height 9
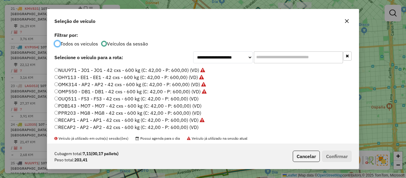
click at [195, 99] on label "OUQ511 - FS3 - FS3 - 42 cxs - 600 kg (C: 42,00 - P: 600,00) (VD)" at bounding box center [126, 98] width 144 height 7
click at [342, 158] on button "Confirmar" at bounding box center [336, 156] width 29 height 11
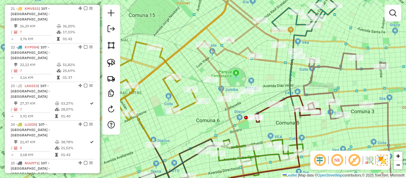
drag, startPoint x: 253, startPoint y: 86, endPoint x: 284, endPoint y: 86, distance: 30.9
click at [284, 86] on div "Janela de atendimento Grade de atendimento Capacidade Transportadoras Veículos …" at bounding box center [203, 89] width 406 height 178
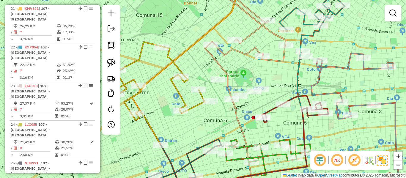
drag, startPoint x: 275, startPoint y: 86, endPoint x: 283, endPoint y: 86, distance: 8.3
click at [283, 86] on div "Janela de atendimento Grade de atendimento Capacidade Transportadoras Veículos …" at bounding box center [203, 89] width 406 height 178
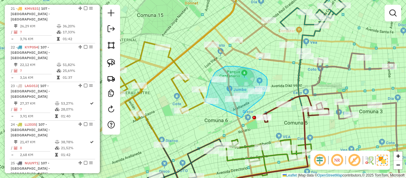
drag, startPoint x: 242, startPoint y: 117, endPoint x: 204, endPoint y: 118, distance: 37.4
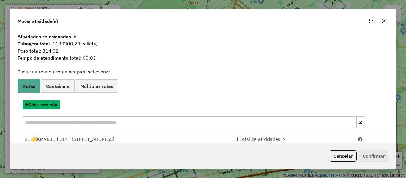
click at [45, 105] on button "Criar nova rota" at bounding box center [41, 104] width 37 height 9
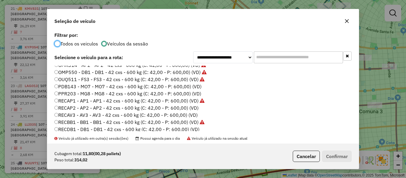
scroll to position [177, 0]
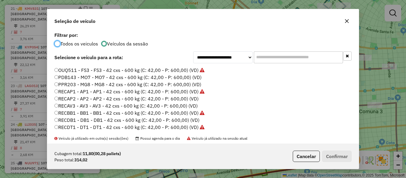
click at [194, 73] on label "OUQ511 - FS3 - FS3 - 42 cxs - 600 kg (C: 42,00 - P: 600,00) (VD)" at bounding box center [129, 70] width 150 height 7
click at [193, 79] on label "PDB143 - MO7 - MO7 - 42 cxs - 600 kg (C: 42,00 - P: 600,00) (VD)" at bounding box center [127, 77] width 147 height 7
click at [338, 156] on button "Confirmar" at bounding box center [336, 156] width 29 height 11
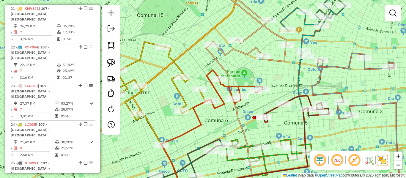
drag, startPoint x: 307, startPoint y: 76, endPoint x: 249, endPoint y: 102, distance: 63.7
click at [249, 102] on div "Janela de atendimento Grade de atendimento Capacidade Transportadoras Veículos …" at bounding box center [203, 89] width 406 height 178
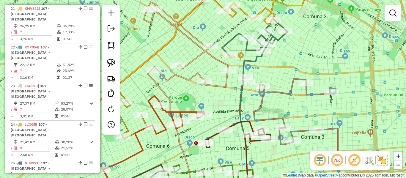
click at [277, 93] on icon at bounding box center [295, 112] width 82 height 66
select select "**********"
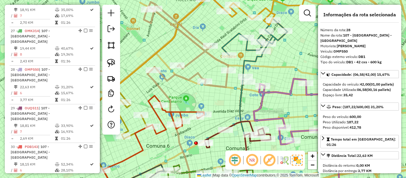
scroll to position [622, 0]
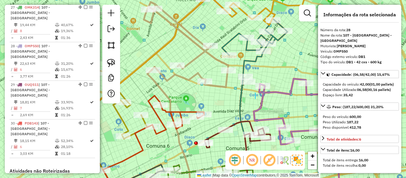
click at [255, 80] on div "Janela de atendimento Grade de atendimento Capacidade Transportadoras Veículos …" at bounding box center [203, 89] width 406 height 178
drag, startPoint x: 253, startPoint y: 99, endPoint x: 241, endPoint y: 93, distance: 13.4
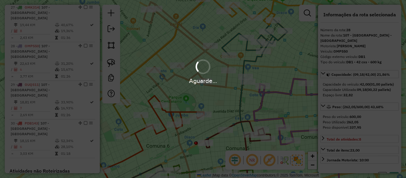
select select "**********"
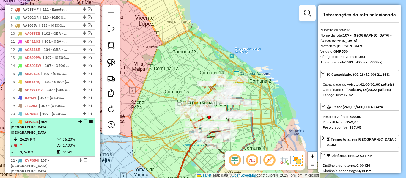
scroll to position [191, 0]
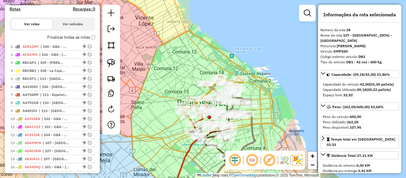
click at [87, 37] on label "Finalizar todas as rotas" at bounding box center [71, 37] width 48 height 6
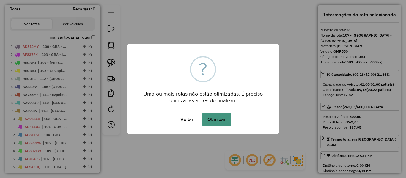
click at [212, 121] on button "Otimizar" at bounding box center [216, 120] width 29 height 14
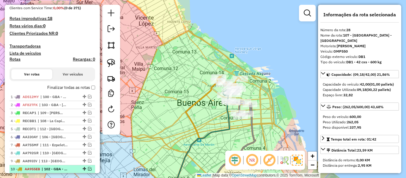
scroll to position [103, 0]
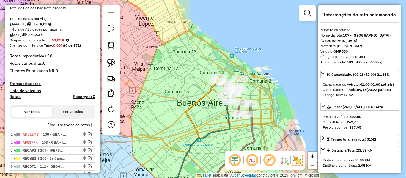
click at [76, 125] on label "Finalizar todas as rotas" at bounding box center [71, 125] width 48 height 6
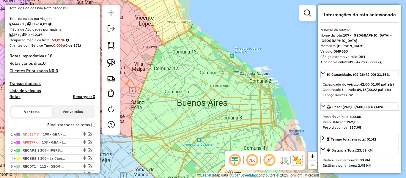
click at [71, 125] on label "Finalizar todas as rotas" at bounding box center [71, 125] width 48 height 6
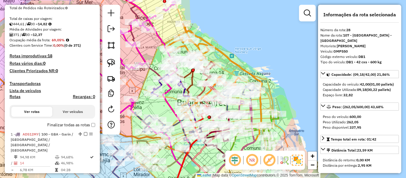
click at [15, 97] on h4 "Rotas" at bounding box center [15, 96] width 11 height 5
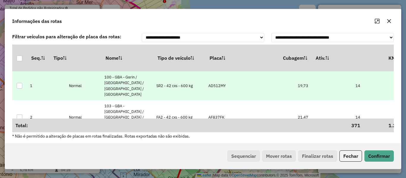
scroll to position [0, 151]
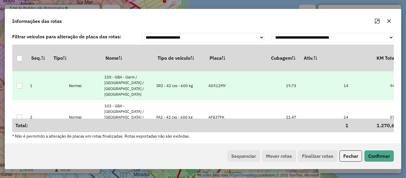
drag, startPoint x: 268, startPoint y: 90, endPoint x: 284, endPoint y: 89, distance: 16.4
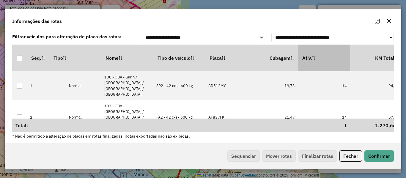
click at [316, 67] on th "Ativ." at bounding box center [324, 58] width 52 height 27
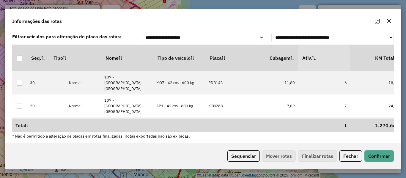
click at [319, 62] on th "Ativ." at bounding box center [324, 58] width 52 height 27
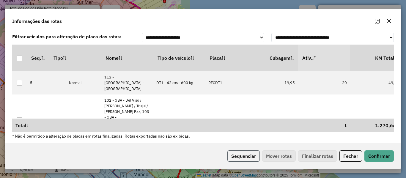
click at [247, 153] on button "Sequenciar" at bounding box center [243, 155] width 32 height 11
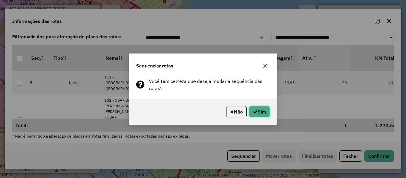
click at [259, 109] on button "Sim" at bounding box center [259, 111] width 21 height 11
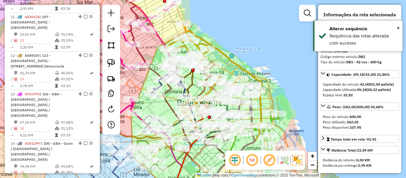
drag, startPoint x: 53, startPoint y: 104, endPoint x: 70, endPoint y: 19, distance: 86.9
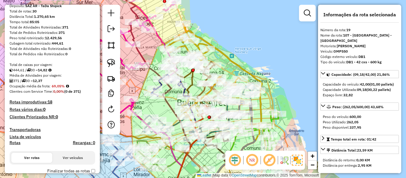
scroll to position [116, 0]
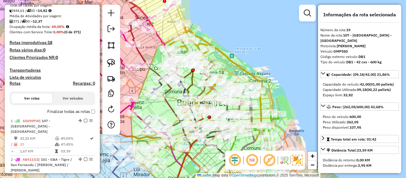
click at [72, 113] on label "Finalizar todas as rotas" at bounding box center [71, 111] width 48 height 6
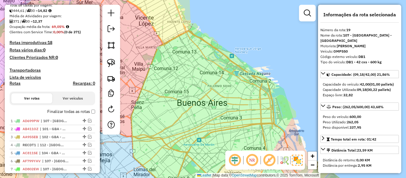
scroll to position [0, 0]
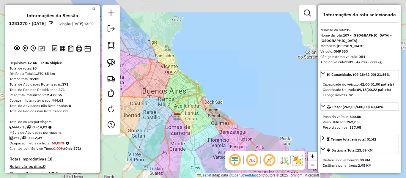
drag, startPoint x: 207, startPoint y: 110, endPoint x: 243, endPoint y: 81, distance: 46.0
click at [242, 81] on div "Janela de atendimento Grade de atendimento Capacidade Transportadoras Veículos …" at bounding box center [203, 89] width 406 height 178
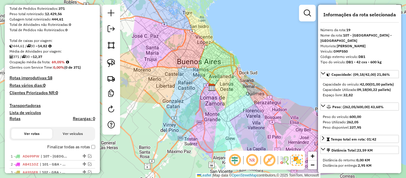
scroll to position [149, 0]
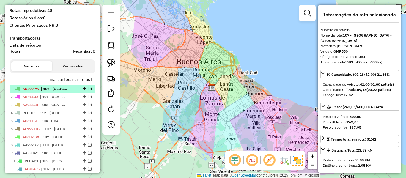
click at [75, 88] on div at bounding box center [84, 89] width 18 height 4
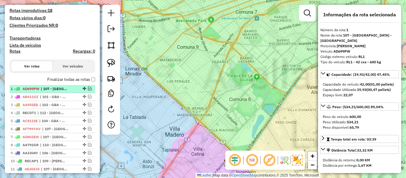
click at [89, 89] on em at bounding box center [90, 89] width 4 height 4
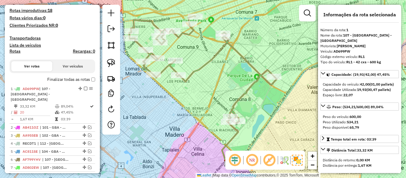
drag, startPoint x: 196, startPoint y: 100, endPoint x: 209, endPoint y: 109, distance: 15.9
click at [209, 108] on div "Janela de atendimento Grade de atendimento Capacidade Transportadoras Veículos …" at bounding box center [203, 89] width 406 height 178
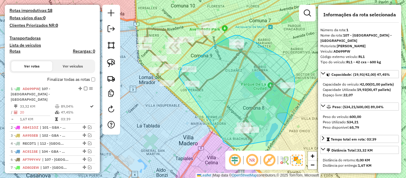
drag, startPoint x: 223, startPoint y: 141, endPoint x: 192, endPoint y: 113, distance: 42.5
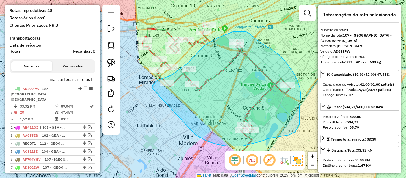
drag, startPoint x: 234, startPoint y: 146, endPoint x: 154, endPoint y: 98, distance: 93.8
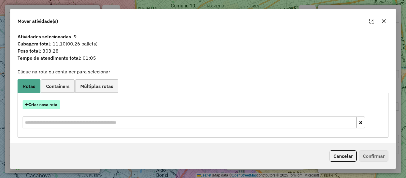
click at [52, 104] on button "Criar nova rota" at bounding box center [41, 104] width 37 height 9
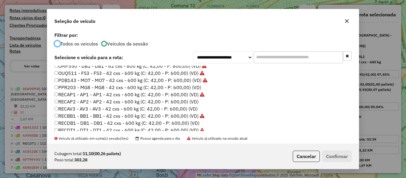
scroll to position [177, 0]
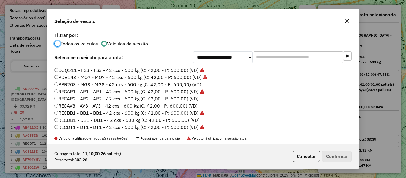
click at [194, 84] on label "PPR203 - MG8 - MG8 - 42 cxs - 600 kg (C: 42,00 - P: 600,00) (VD)" at bounding box center [127, 84] width 147 height 7
click at [333, 154] on button "Confirmar" at bounding box center [336, 156] width 29 height 11
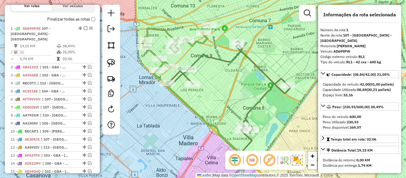
scroll to position [229, 0]
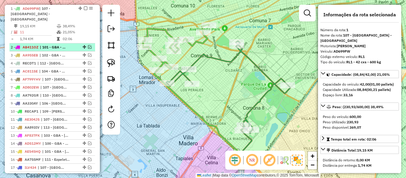
click at [74, 45] on li "2 - AB411OZ | 101 - GBA - Tigre / San Fernando / Martínez / Vicente López" at bounding box center [53, 47] width 86 height 8
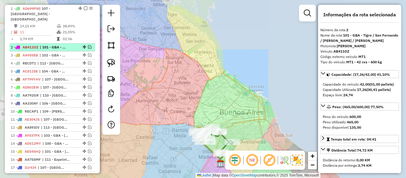
click at [88, 45] on em at bounding box center [90, 47] width 4 height 4
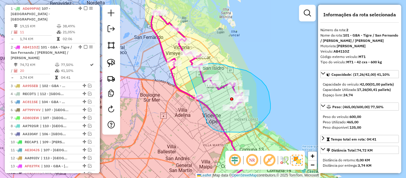
drag, startPoint x: 209, startPoint y: 125, endPoint x: 188, endPoint y: 110, distance: 25.5
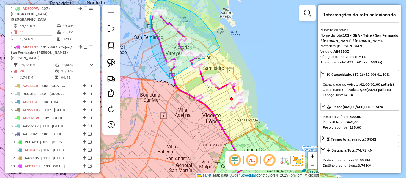
drag, startPoint x: 167, startPoint y: 75, endPoint x: 220, endPoint y: 48, distance: 58.9
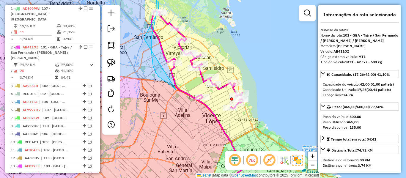
drag, startPoint x: 156, startPoint y: 72, endPoint x: 152, endPoint y: 49, distance: 23.4
click at [168, 23] on icon at bounding box center [197, 60] width 92 height 98
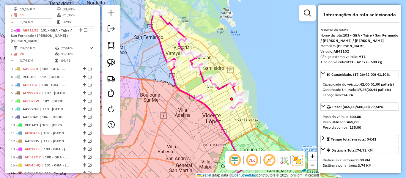
scroll to position [262, 0]
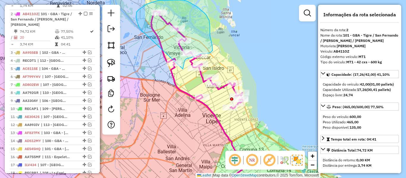
drag, startPoint x: 139, startPoint y: 28, endPoint x: 159, endPoint y: 69, distance: 45.6
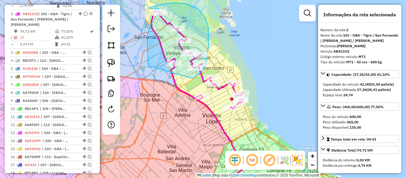
drag, startPoint x: 149, startPoint y: 64, endPoint x: 165, endPoint y: 77, distance: 20.7
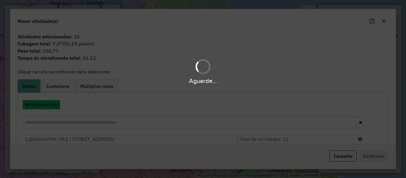
click at [48, 108] on button "Criar nova rota" at bounding box center [41, 104] width 37 height 9
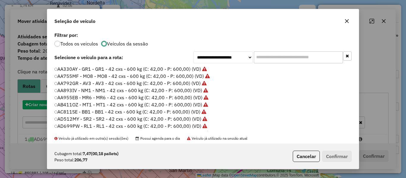
scroll to position [3, 2]
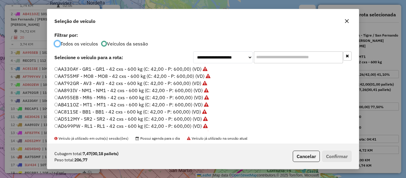
click at [48, 108] on div "**********" at bounding box center [202, 87] width 311 height 113
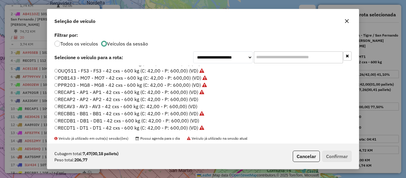
scroll to position [177, 0]
click at [196, 100] on label "RECAP2 - AP2 - AP2 - 42 cxs - 600 kg (C: 42,00 - P: 600,00) (VD)" at bounding box center [126, 98] width 144 height 7
click at [335, 155] on button "Confirmar" at bounding box center [336, 156] width 29 height 11
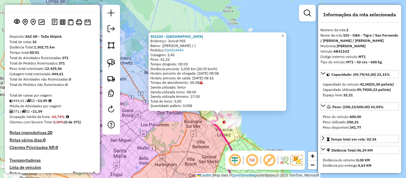
scroll to position [0, 0]
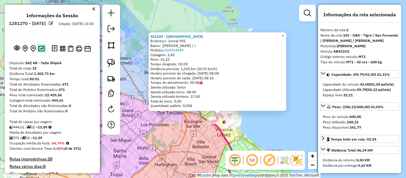
click at [42, 50] on img at bounding box center [41, 49] width 6 height 6
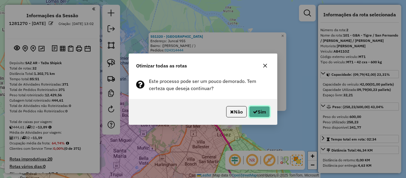
click at [261, 112] on button "Sim" at bounding box center [259, 111] width 21 height 11
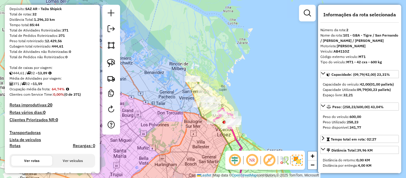
scroll to position [114, 0]
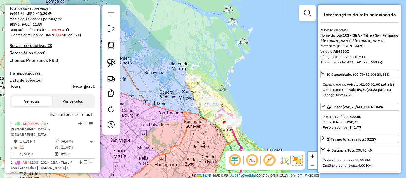
click at [64, 117] on label "Finalizar todas as rotas" at bounding box center [71, 114] width 48 height 6
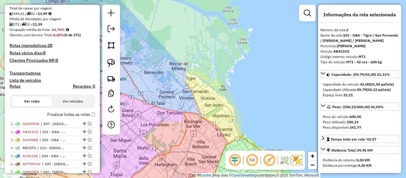
click at [64, 114] on label "Finalizar todas as rotas" at bounding box center [71, 114] width 48 height 6
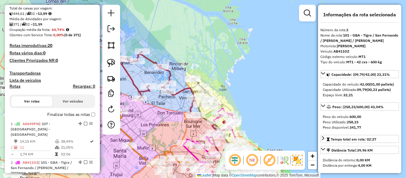
click at [17, 88] on h4 "Rotas" at bounding box center [15, 86] width 11 height 5
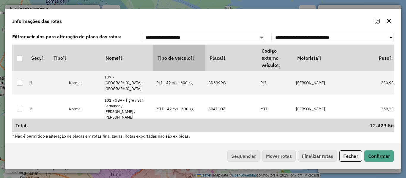
click at [176, 51] on th "Tipo de veículo" at bounding box center [179, 58] width 52 height 27
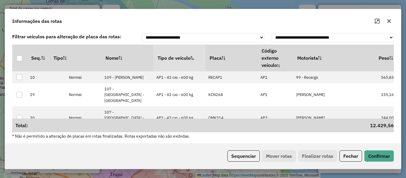
drag, startPoint x: 223, startPoint y: 137, endPoint x: 233, endPoint y: 145, distance: 12.4
click at [226, 139] on div "**********" at bounding box center [203, 87] width 396 height 113
drag, startPoint x: 233, startPoint y: 146, endPoint x: 239, endPoint y: 155, distance: 10.4
click at [234, 146] on div "Sequenciar Mover rotas Finalizar rotas Fechar Confirmar" at bounding box center [203, 156] width 396 height 26
click at [239, 156] on button "Sequenciar" at bounding box center [243, 155] width 32 height 11
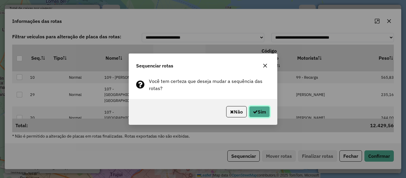
click at [263, 115] on button "Sim" at bounding box center [259, 111] width 21 height 11
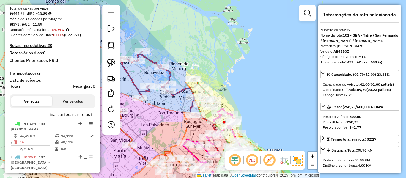
click at [63, 113] on label "Finalizar todas as rotas" at bounding box center [71, 114] width 48 height 6
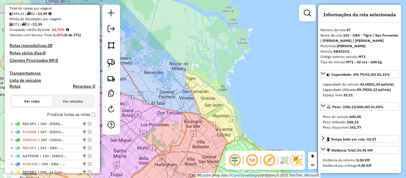
scroll to position [0, 0]
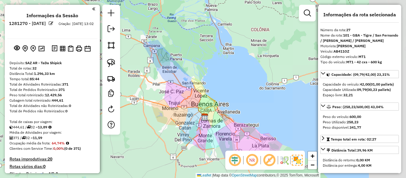
drag, startPoint x: 206, startPoint y: 116, endPoint x: 217, endPoint y: 96, distance: 22.3
click at [217, 96] on div "Janela de atendimento Grade de atendimento Capacidade Transportadoras Veículos …" at bounding box center [203, 89] width 406 height 178
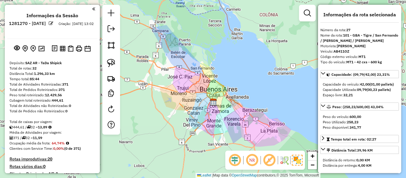
drag, startPoint x: 232, startPoint y: 111, endPoint x: 215, endPoint y: 95, distance: 24.2
click at [215, 95] on div "Janela de atendimento Grade de atendimento Capacidade Transportadoras Veículos …" at bounding box center [203, 89] width 406 height 178
